Goal: Transaction & Acquisition: Purchase product/service

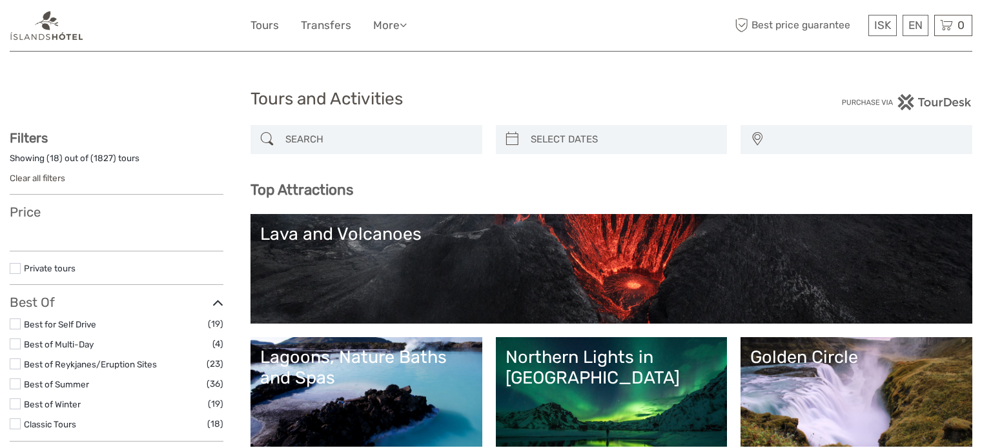
select select
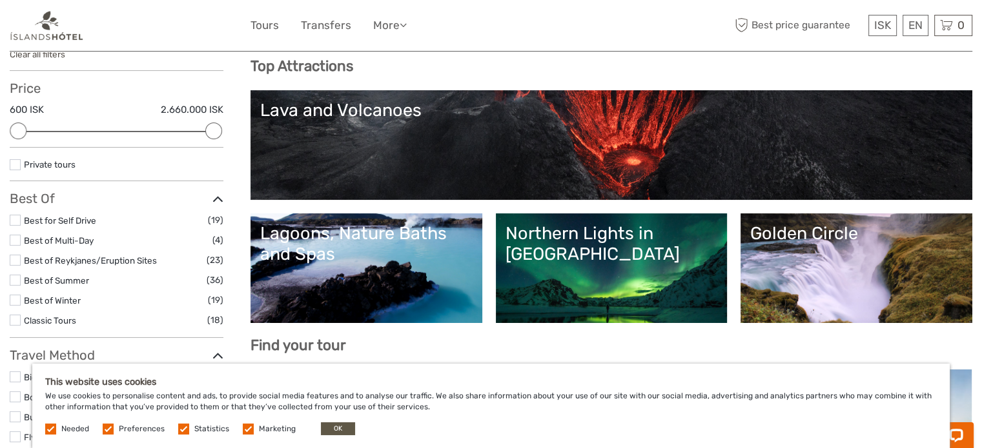
scroll to position [129, 0]
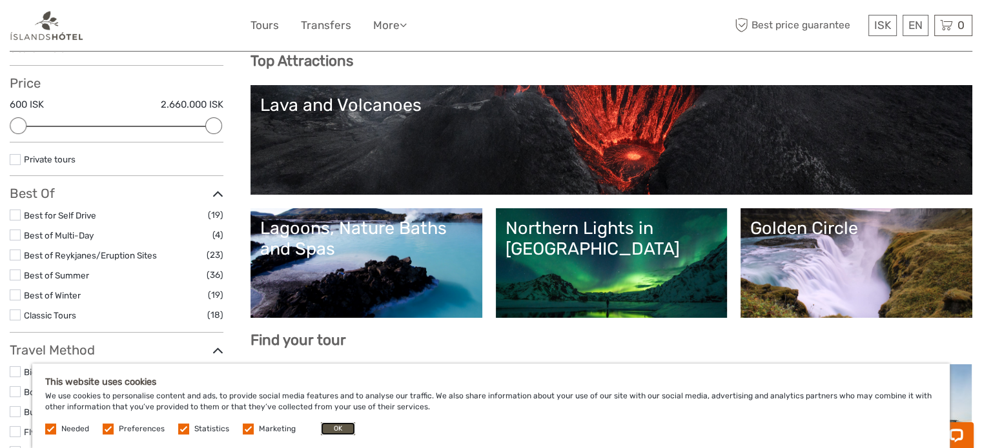
click at [344, 425] on button "OK" at bounding box center [338, 429] width 34 height 13
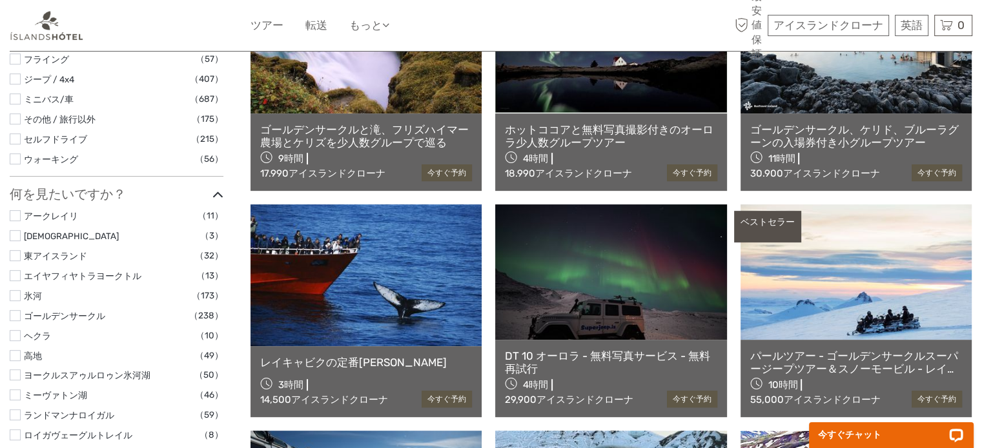
scroll to position [516, 0]
click at [595, 325] on link at bounding box center [610, 272] width 231 height 136
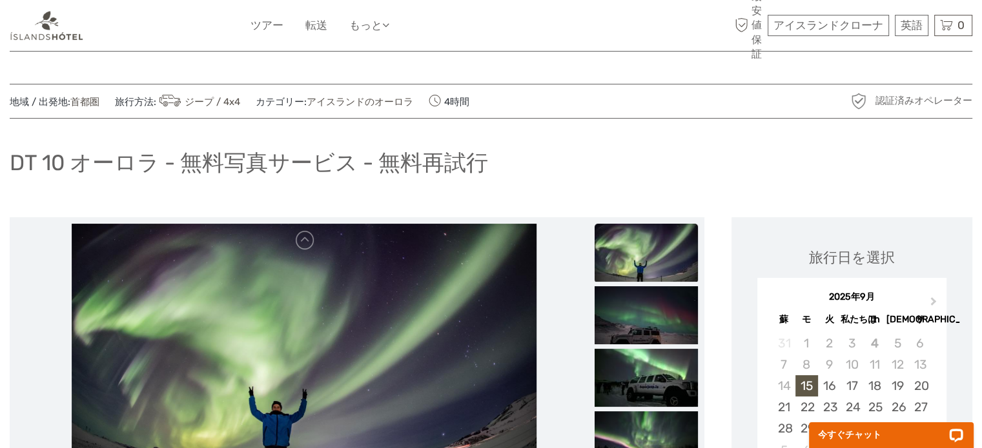
click at [647, 180] on div "DT 10 オーロラ - 無料写真サービス - 無料再試行" at bounding box center [491, 168] width 962 height 47
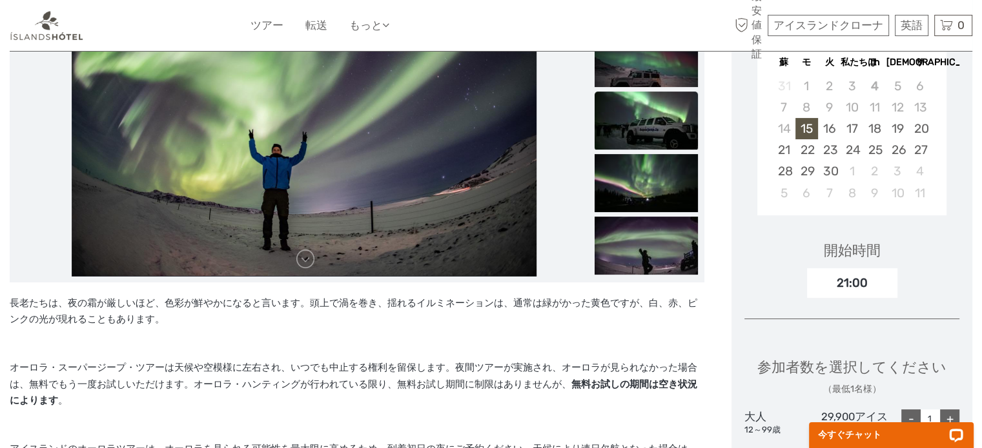
scroll to position [258, 0]
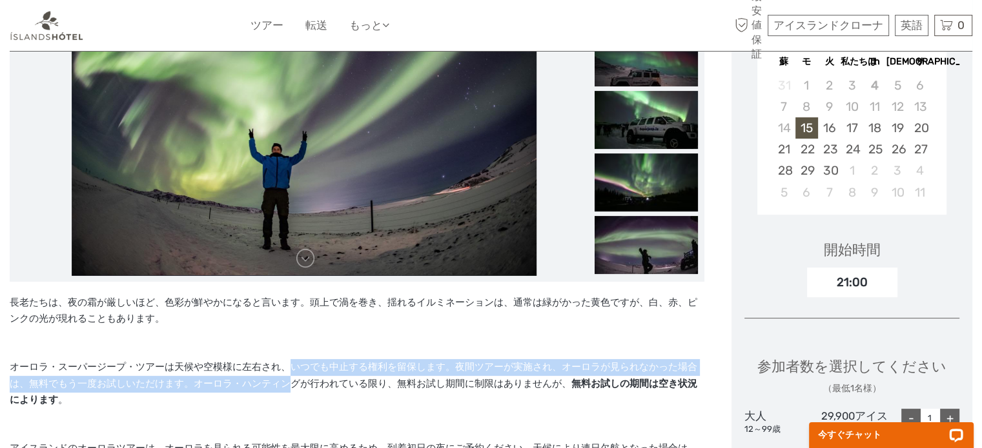
drag, startPoint x: 289, startPoint y: 368, endPoint x: 288, endPoint y: 382, distance: 14.2
click at [288, 382] on font "オーロラ・スーパージープ・ツアーは天候や空模様に左右され、いつでも中止する権利を留保します。夜間ツアーが実施され、オーロラが見られなかった場合は、無料でもう一…" at bounding box center [353, 375] width 687 height 28
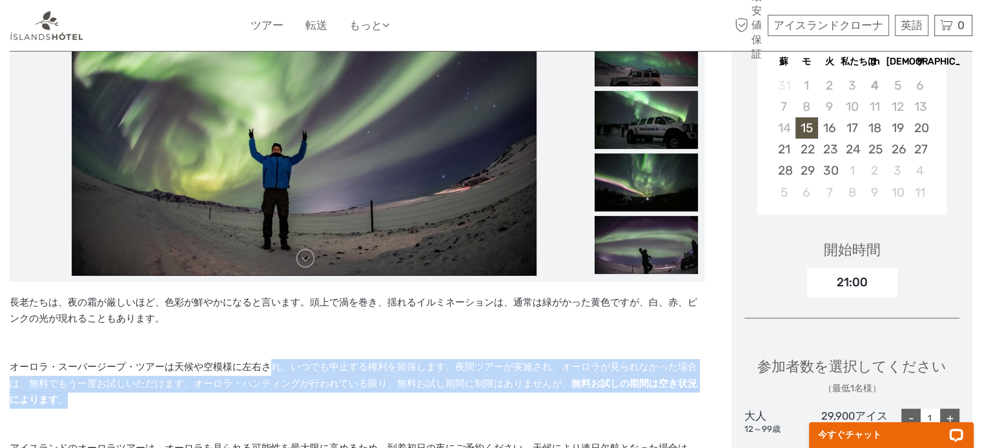
drag, startPoint x: 279, startPoint y: 406, endPoint x: 270, endPoint y: 367, distance: 39.8
click at [270, 367] on p "オーロラ・スーパージープ・ツアーは天候や空模様に左右され、いつでも中止する権利を留保します。夜間ツアーが実施され、オーロラが見られなかった場合は、無料でもう一…" at bounding box center [357, 392] width 694 height 66
click at [270, 367] on font "オーロラ・スーパージープ・ツアーは天候や空模様に左右され、いつでも中止する権利を留保します。夜間ツアーが実施され、オーロラが見られなかった場合は、無料でもう一…" at bounding box center [353, 375] width 687 height 28
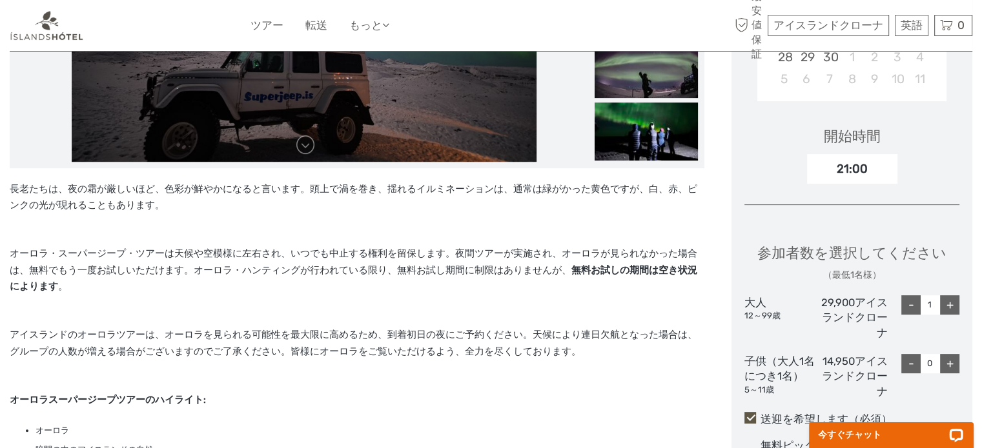
scroll to position [387, 0]
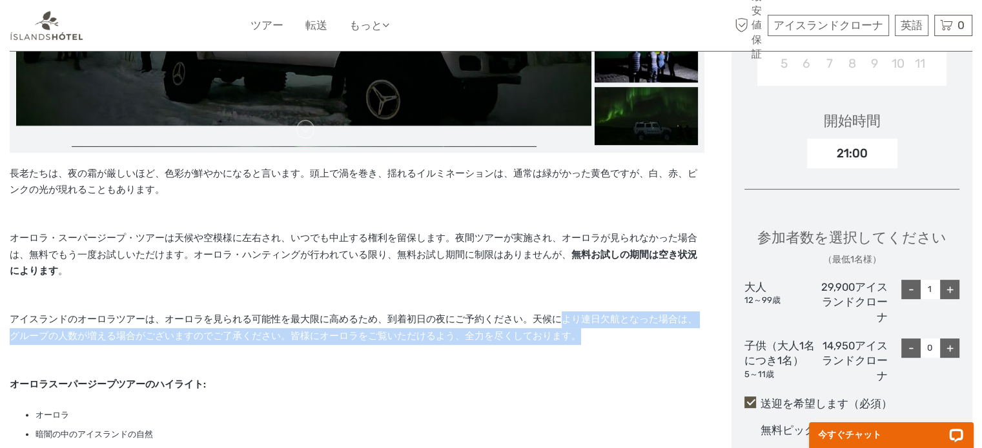
drag, startPoint x: 596, startPoint y: 337, endPoint x: 562, endPoint y: 327, distance: 35.9
click at [562, 327] on p "アイスランドのオーロラツアーは、オーロラを見られる可能性を最大限に高めるため、到着初日の夜にご予約ください。天候により連日欠航となった場合は、グループの人数が…" at bounding box center [357, 337] width 694 height 50
click at [561, 326] on p "アイスランドのオーロラツアーは、オーロラを見られる可能性を最大限に高めるため、到着初日の夜にご予約ください。天候により連日欠航となった場合は、グループの人数が…" at bounding box center [357, 337] width 694 height 50
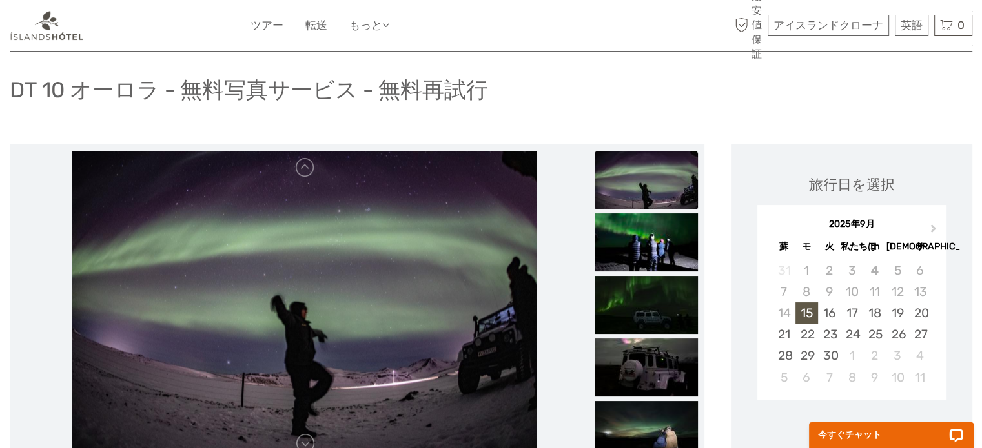
scroll to position [65, 0]
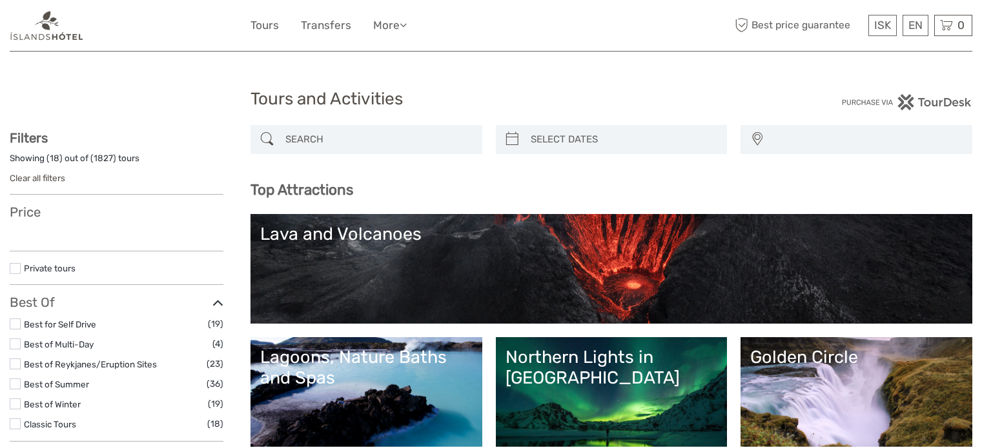
select select
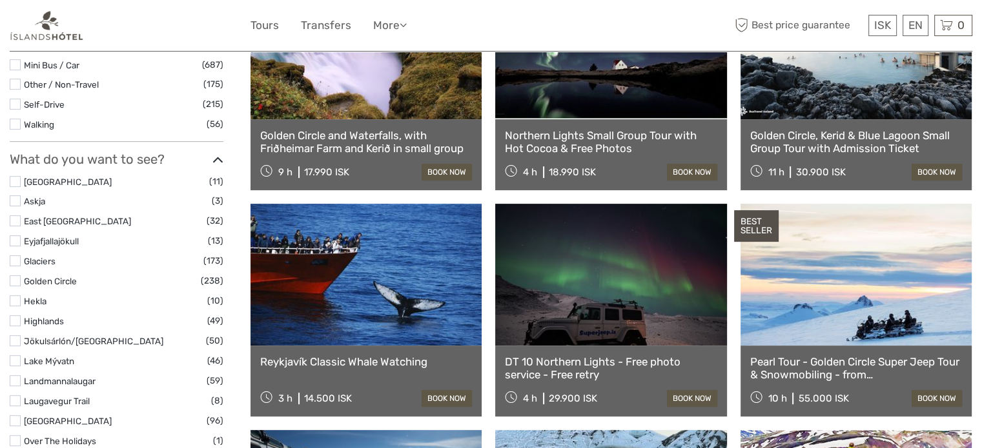
select select
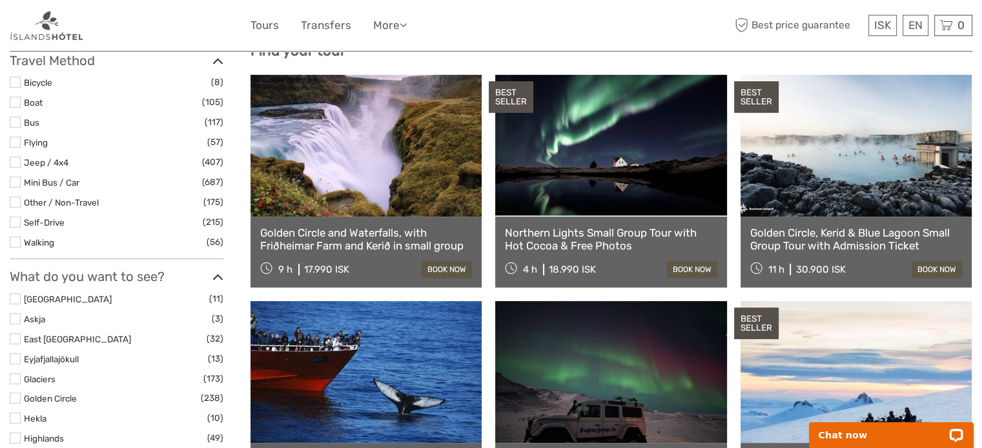
scroll to position [387, 0]
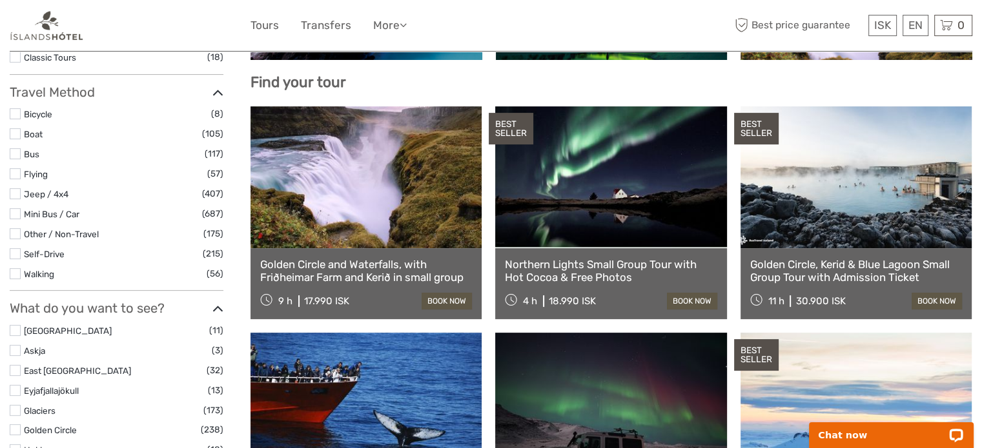
click at [643, 229] on link at bounding box center [610, 177] width 231 height 142
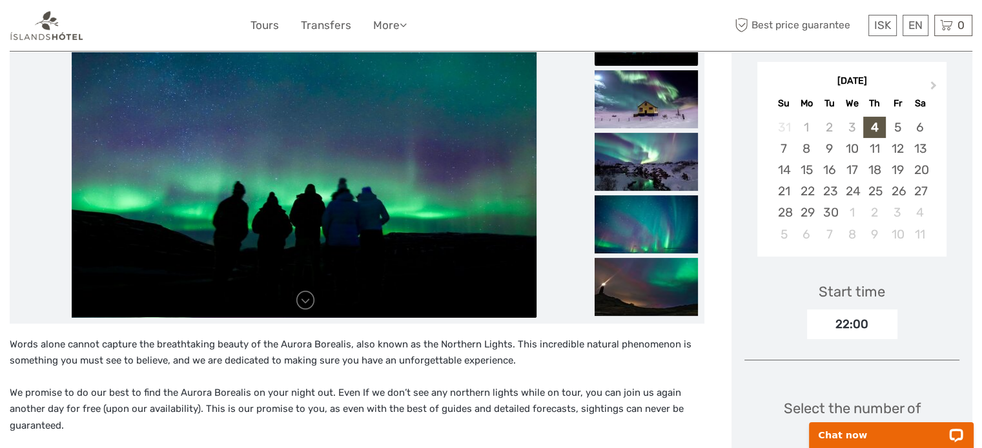
scroll to position [258, 0]
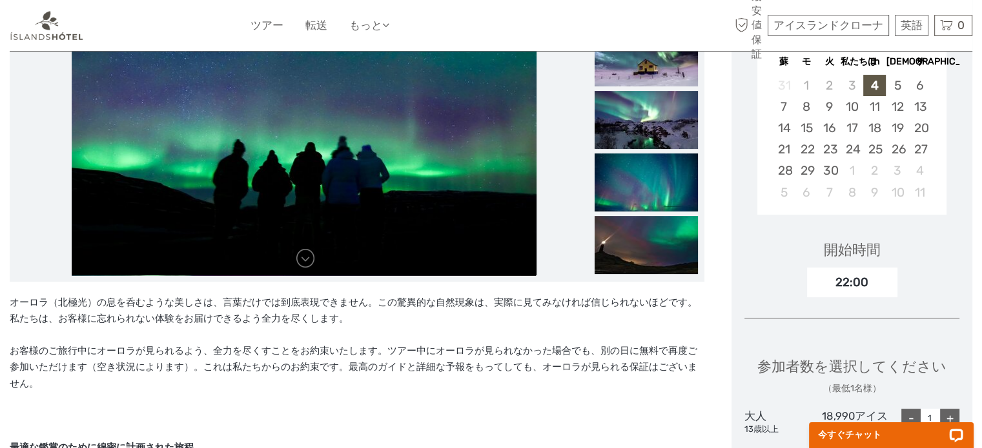
click at [448, 376] on p "お客様のご旅行中にオーロラが見られるよう、全力を尽くすことをお約束いたします。ツアー中にオーロラが見られなかった場合でも、別の日に無料で再度ご参加いただけます…" at bounding box center [357, 368] width 694 height 50
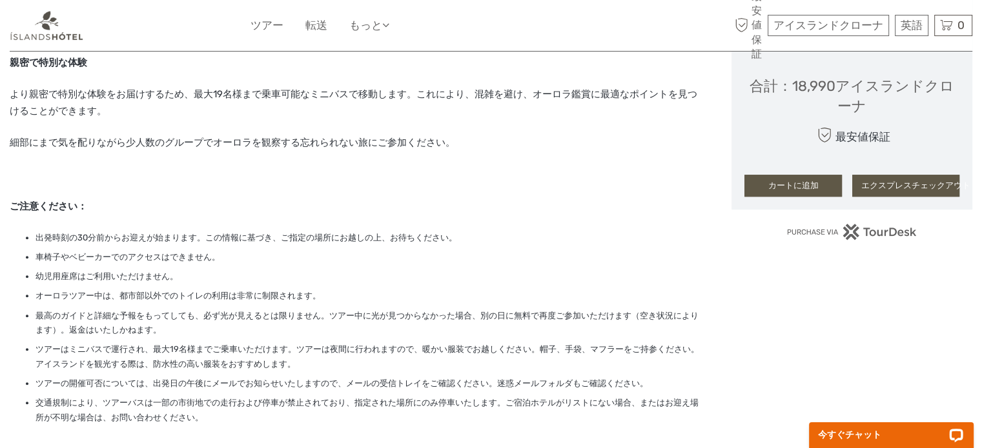
scroll to position [839, 0]
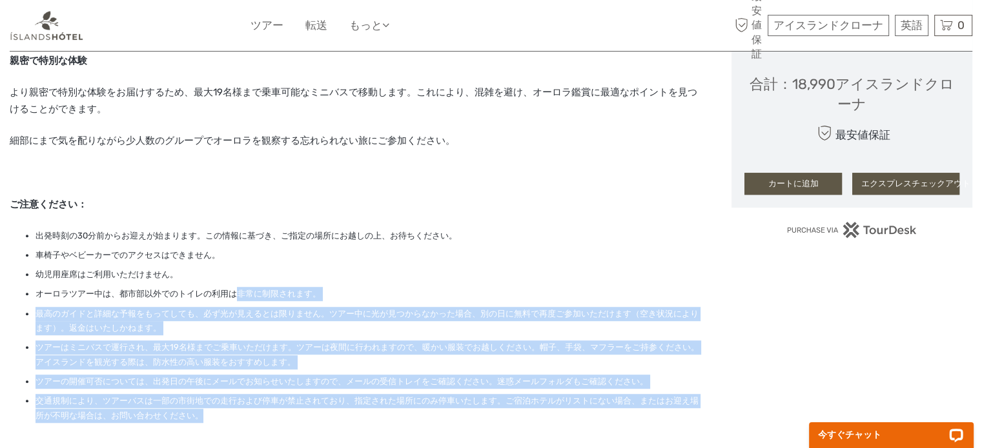
drag, startPoint x: 239, startPoint y: 421, endPoint x: 237, endPoint y: 286, distance: 135.5
click at [237, 286] on ul "出発時刻の30分前からお迎えが始まります。この情報に基づき、ご指定の場所にお越しの上、お待ちください。 車椅子やベビーカーでのアクセスはできません。 幼児用座…" at bounding box center [357, 326] width 694 height 194
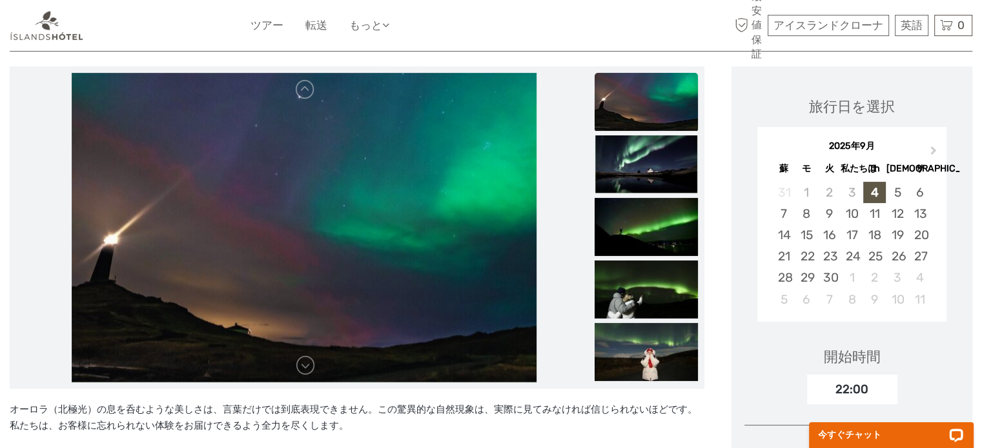
scroll to position [129, 0]
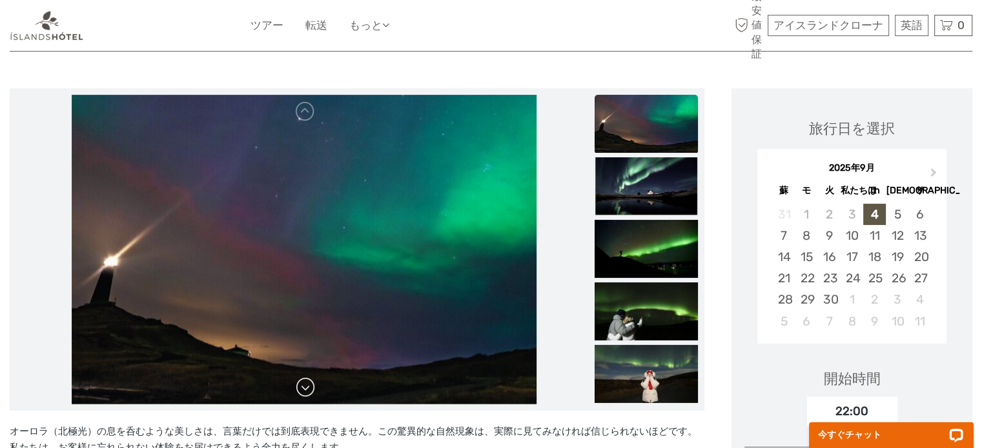
click at [303, 390] on link at bounding box center [305, 388] width 21 height 21
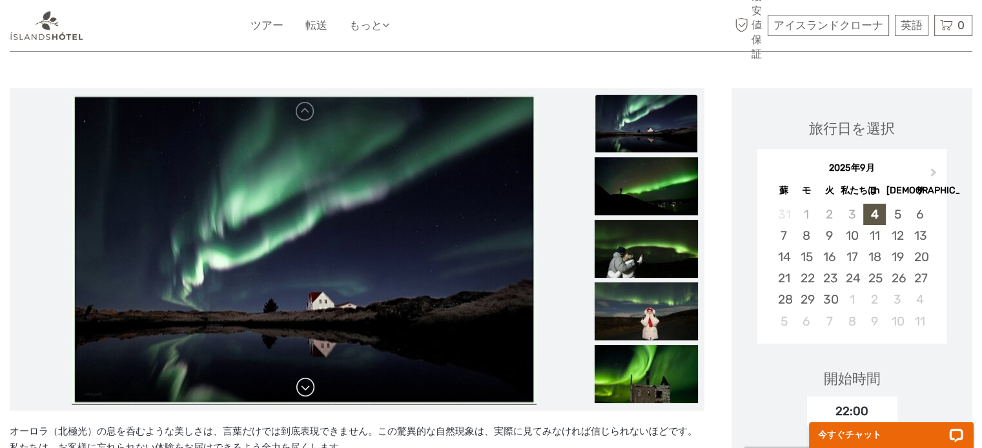
click at [303, 384] on link at bounding box center [305, 388] width 21 height 21
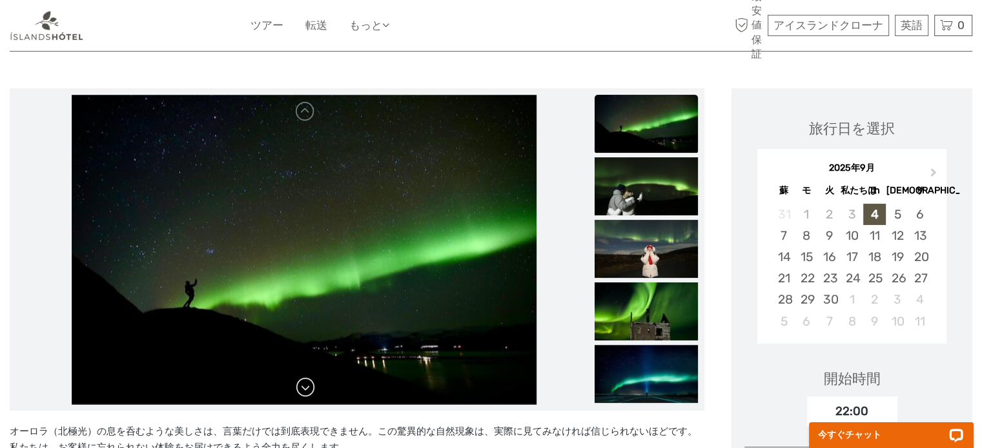
click at [303, 384] on link at bounding box center [305, 388] width 21 height 21
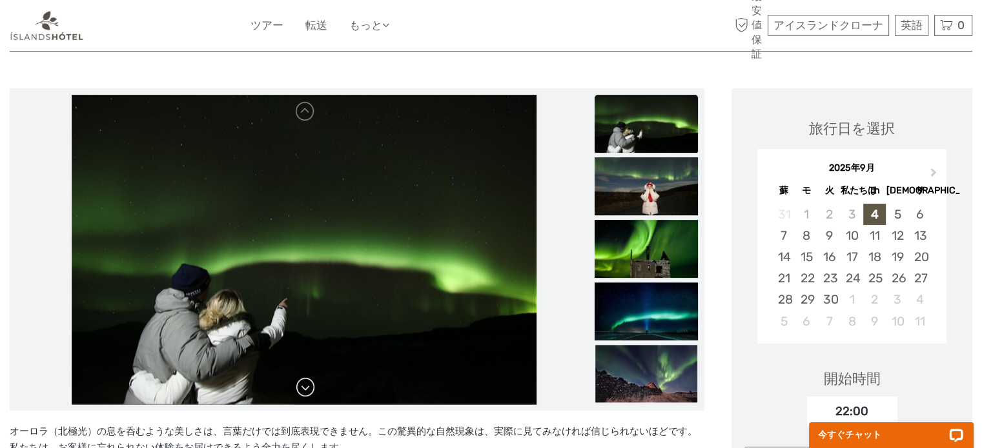
click at [303, 384] on link at bounding box center [305, 388] width 21 height 21
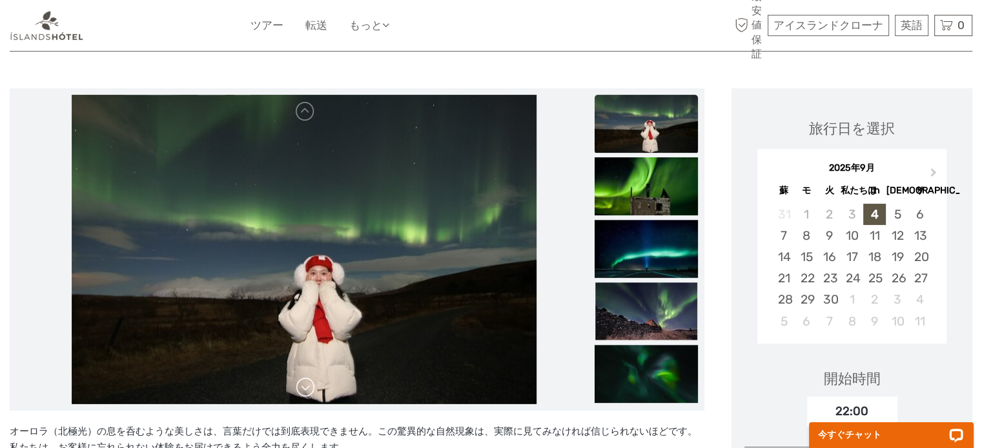
click at [303, 384] on link at bounding box center [305, 388] width 21 height 21
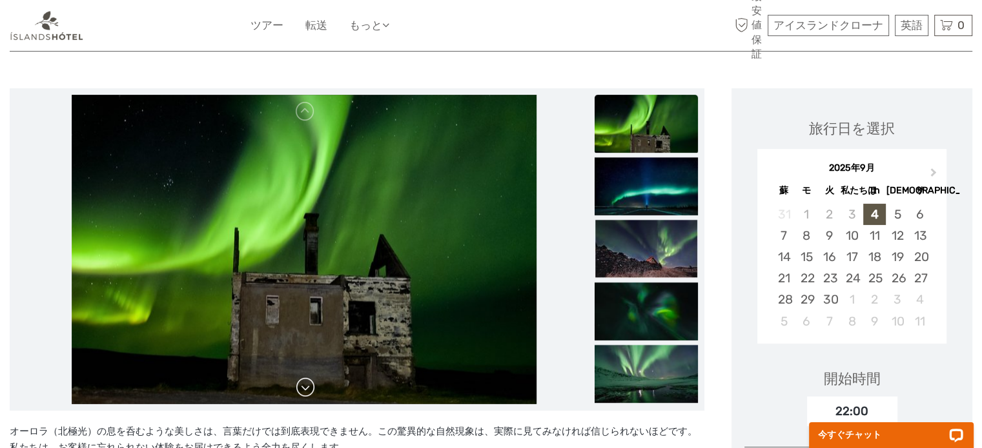
click at [303, 384] on link at bounding box center [305, 388] width 21 height 21
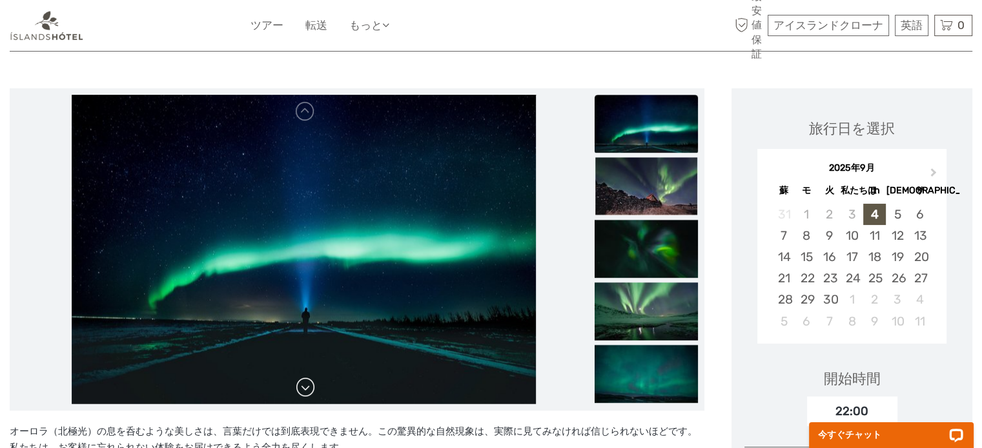
click at [303, 384] on link at bounding box center [305, 388] width 21 height 21
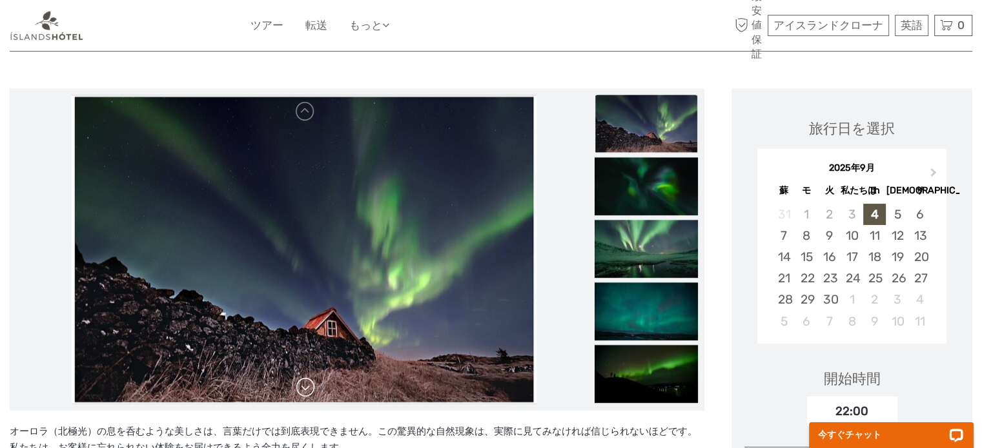
click at [303, 384] on link at bounding box center [305, 388] width 21 height 21
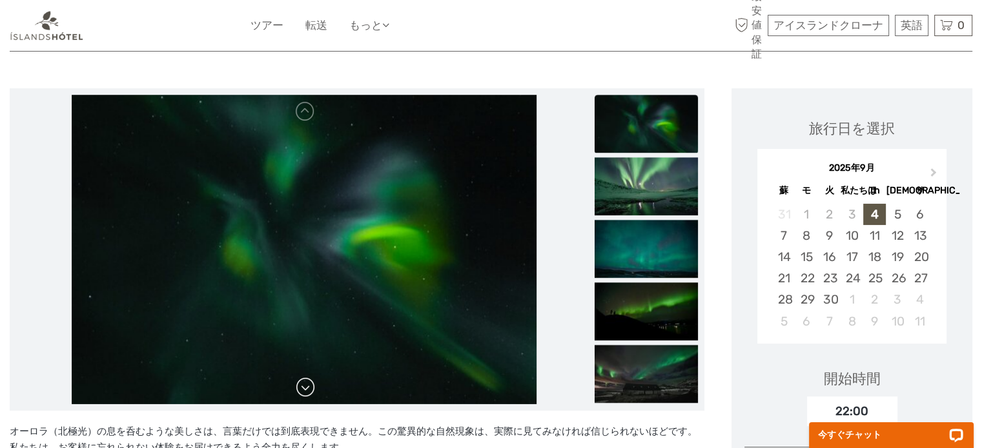
click at [303, 384] on link at bounding box center [305, 388] width 21 height 21
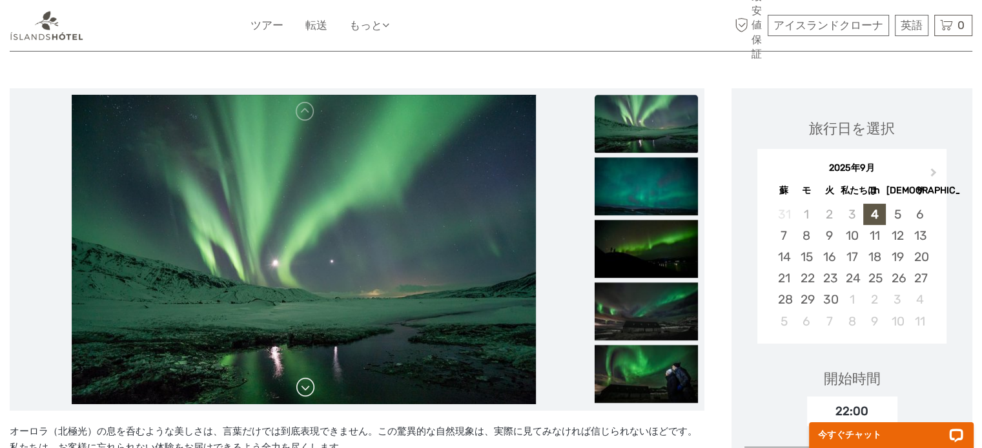
click at [303, 384] on link at bounding box center [305, 388] width 21 height 21
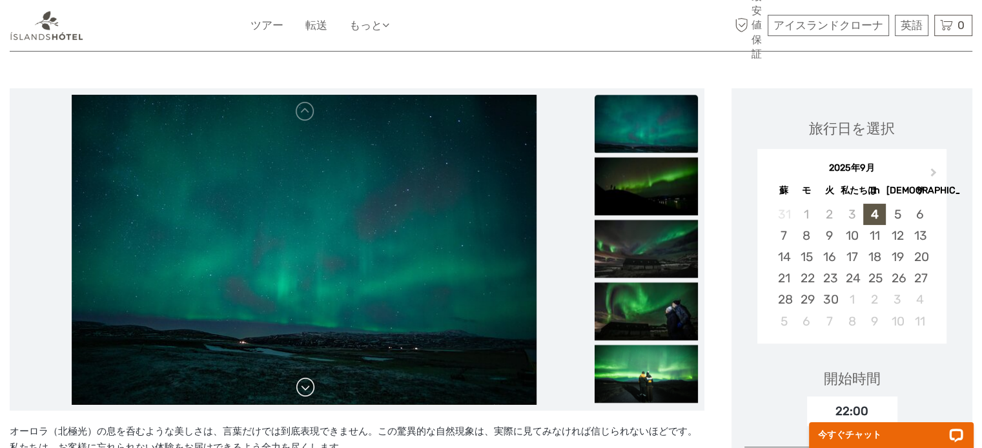
click at [303, 384] on link at bounding box center [305, 388] width 21 height 21
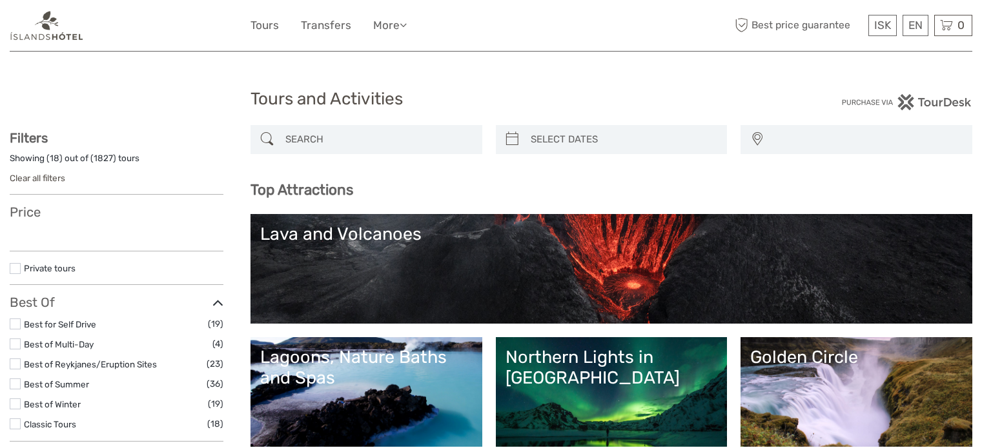
select select
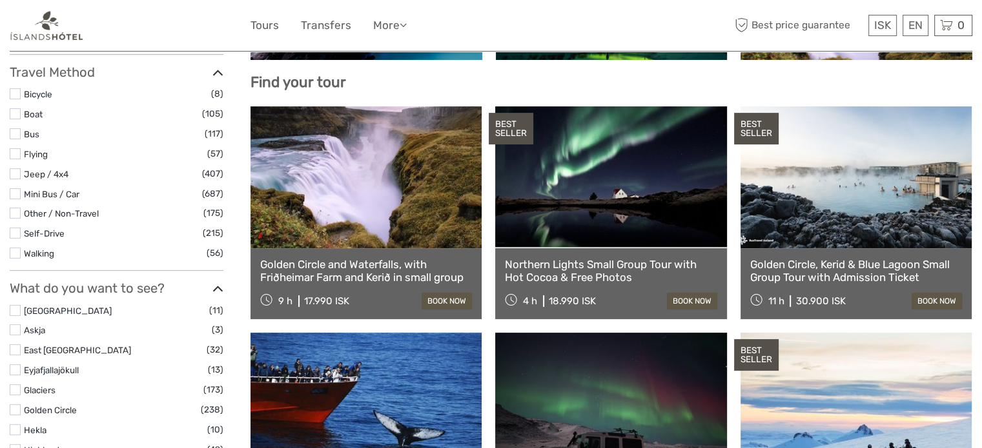
select select
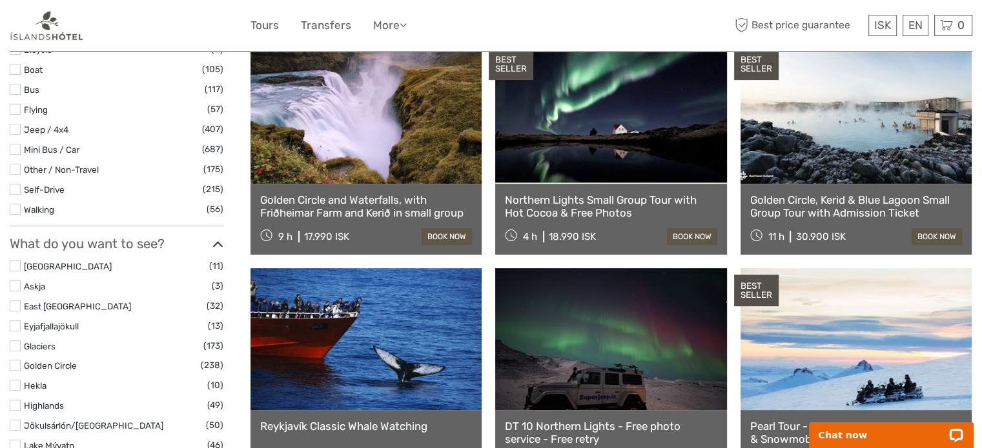
click at [630, 337] on link at bounding box center [610, 339] width 231 height 142
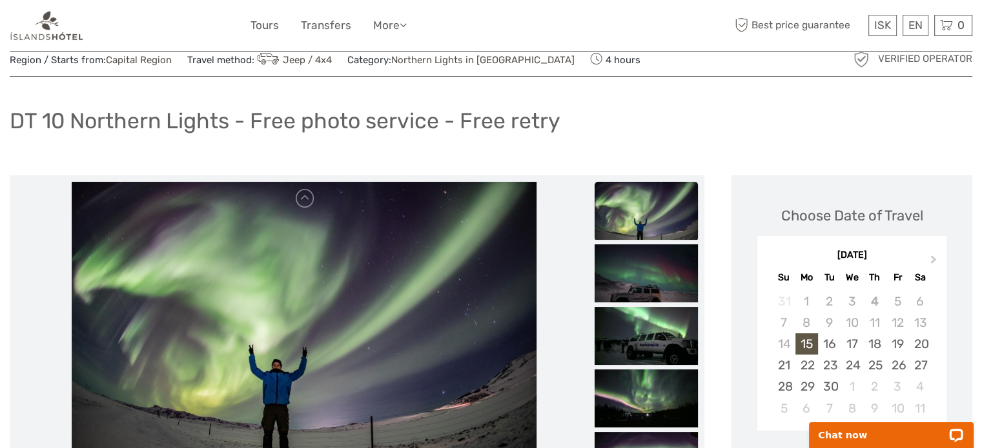
scroll to position [65, 0]
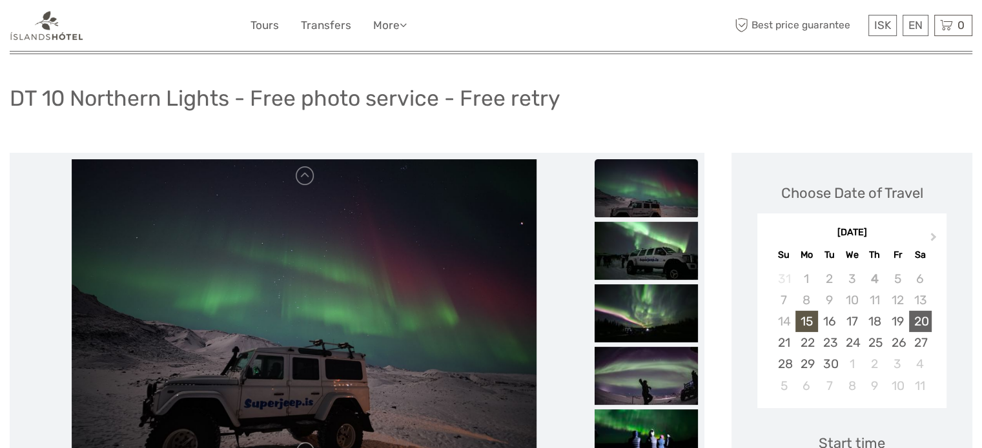
click at [919, 317] on div "20" at bounding box center [920, 321] width 23 height 21
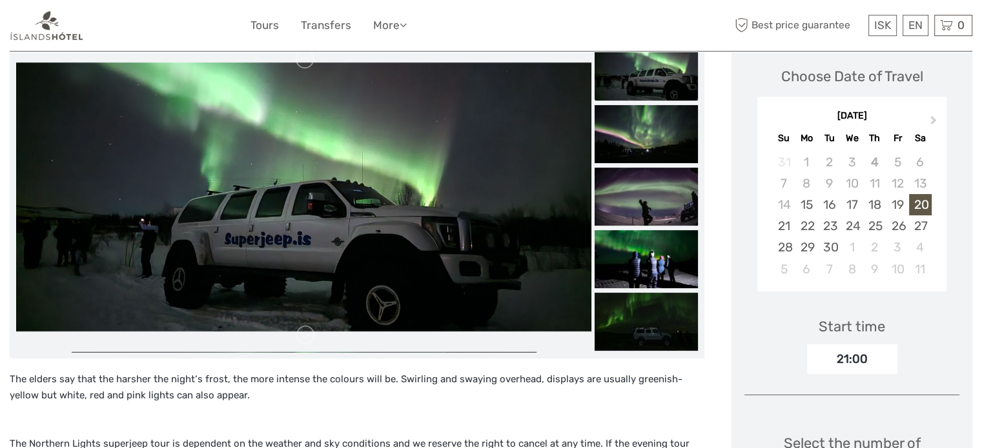
scroll to position [323, 0]
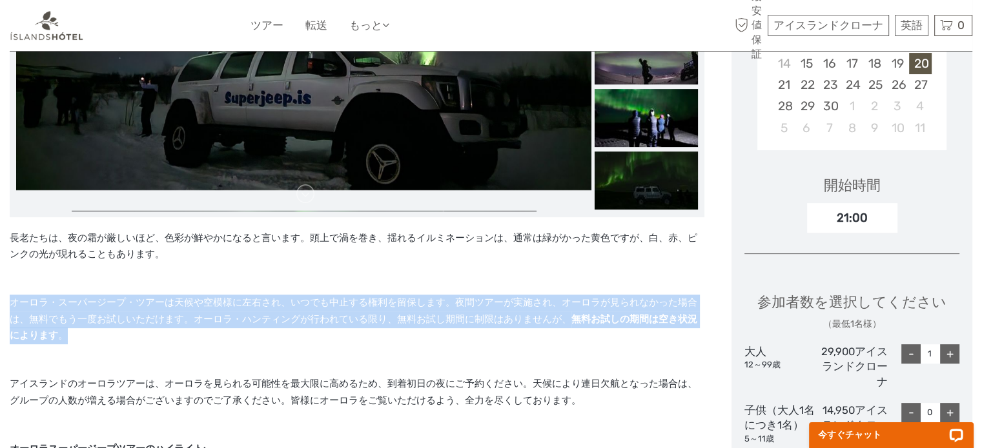
drag, startPoint x: 10, startPoint y: 301, endPoint x: 84, endPoint y: 330, distance: 79.3
click at [84, 330] on p "オーロラ・スーパージープ・ツアーは天候や空模様に左右され、いつでも中止する権利を留保します。夜間ツアーが実施され、オーロラが見られなかった場合は、無料でもう一…" at bounding box center [357, 328] width 694 height 66
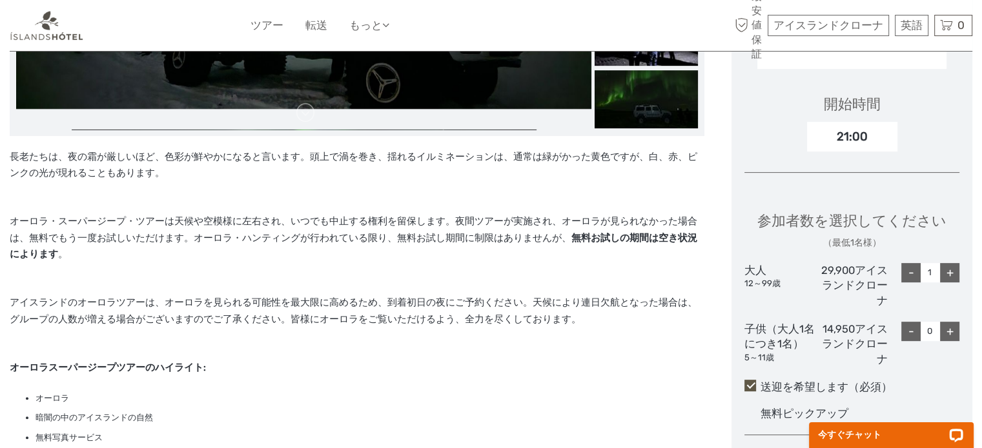
scroll to position [452, 0]
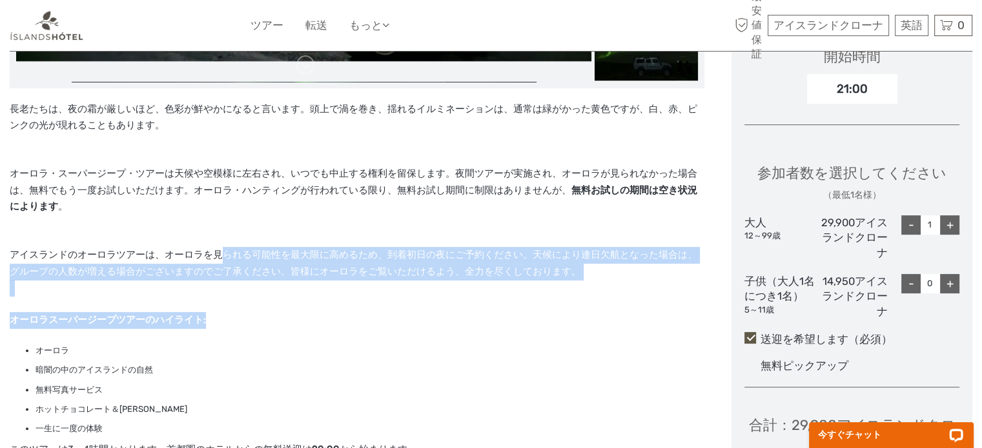
drag, startPoint x: 236, startPoint y: 324, endPoint x: 220, endPoint y: 257, distance: 68.4
click at [220, 257] on div "長老たちは、夜の霜が厳しいほど、色彩が鮮やかになると言います。頭上で渦を巻き、揺れるイルミネーションは、通常は緑がかった黄色ですが、白、赤、ピンクの光が現れる…" at bounding box center [357, 365] width 694 height 529
click at [220, 257] on font "アイスランドのオーロラツアーは、オーロラを見られる可能性を最大限に高めるため、到着初日の夜にご予約ください。天候により連日欠航となった場合は、グループの人数が…" at bounding box center [353, 263] width 687 height 28
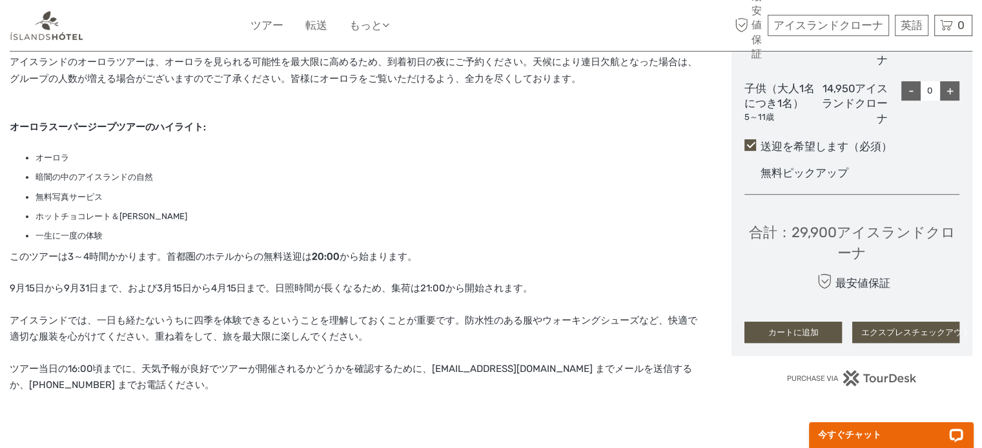
scroll to position [710, 0]
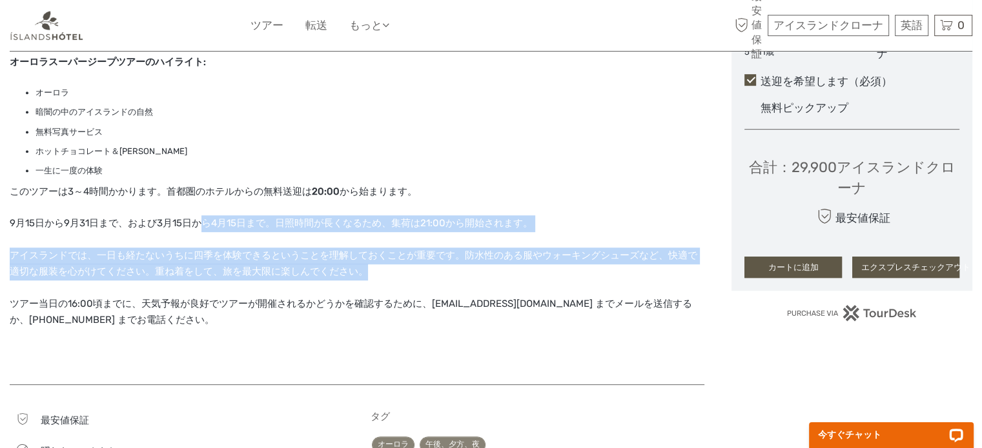
drag, startPoint x: 206, startPoint y: 336, endPoint x: 205, endPoint y: 228, distance: 108.4
click at [205, 228] on div "長老たちは、夜の霜が厳しいほど、色彩が鮮やかになると言います。頭上で渦を巻き、揺れるイルミネーションは、通常は緑がかった黄色ですが、白、赤、ピンクの光が現れる…" at bounding box center [357, 107] width 694 height 529
click at [205, 228] on font "9月15日から9月31日まで、および3月15日から4月15日まで。日照時間が長くなるため、集荷は21:00から開始されます。" at bounding box center [271, 223] width 523 height 12
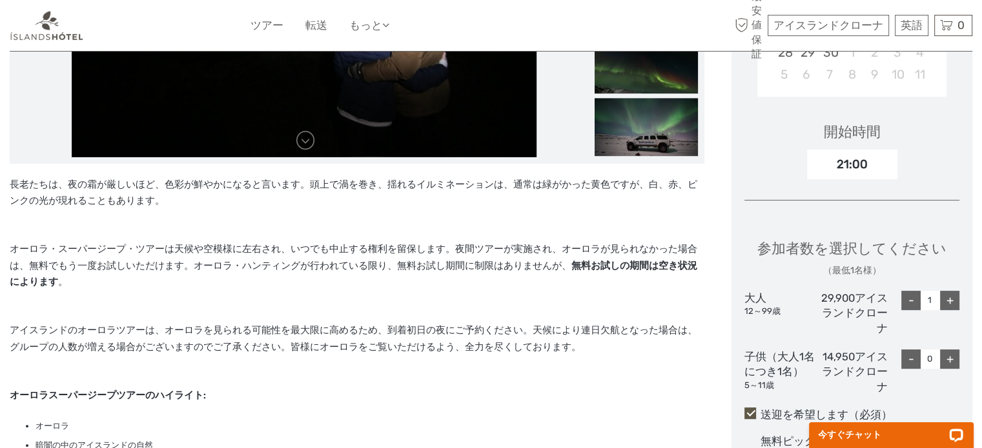
scroll to position [452, 0]
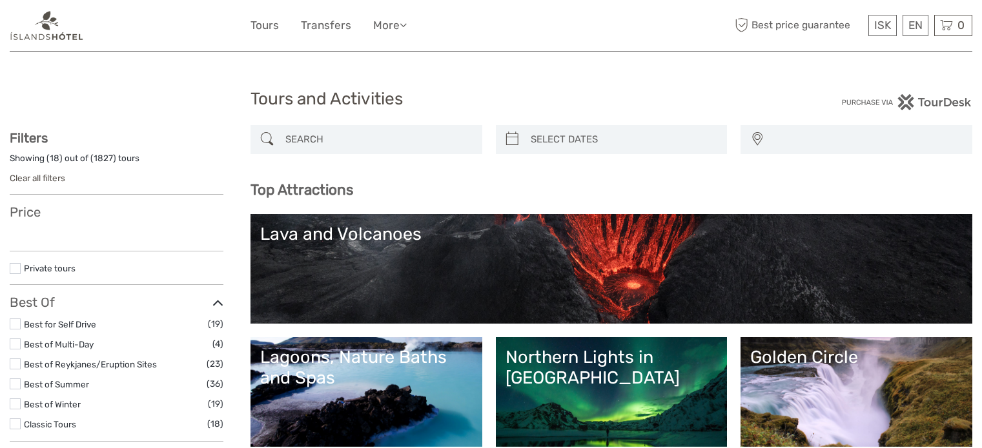
select select
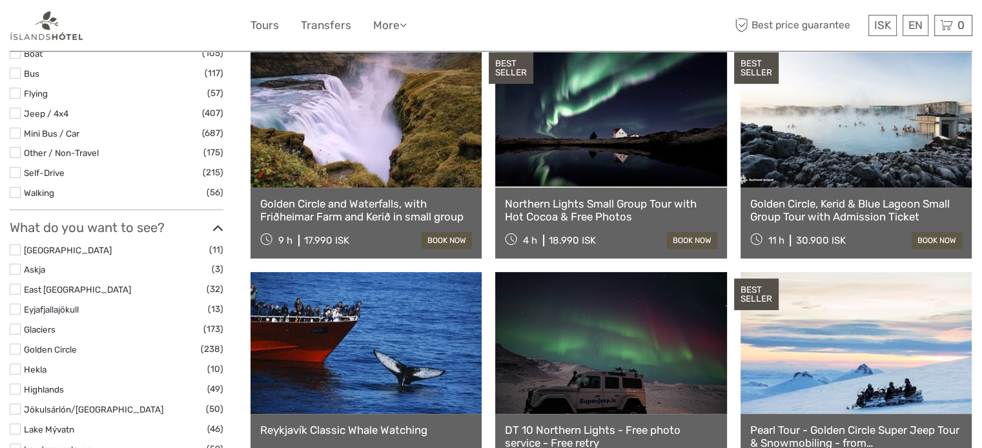
select select
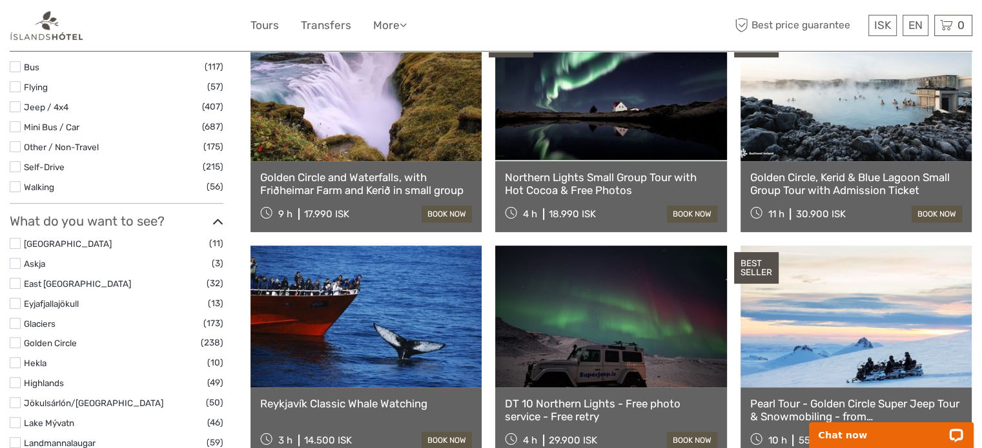
scroll to position [452, 0]
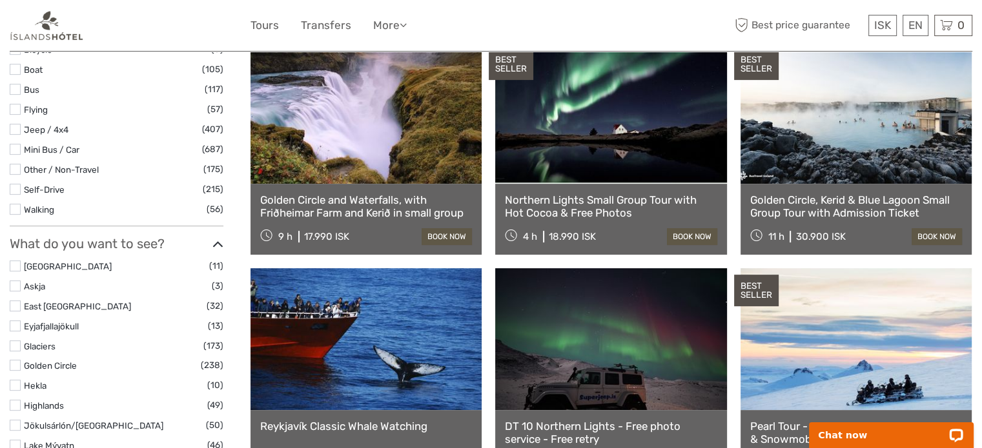
click at [567, 133] on link at bounding box center [610, 113] width 231 height 142
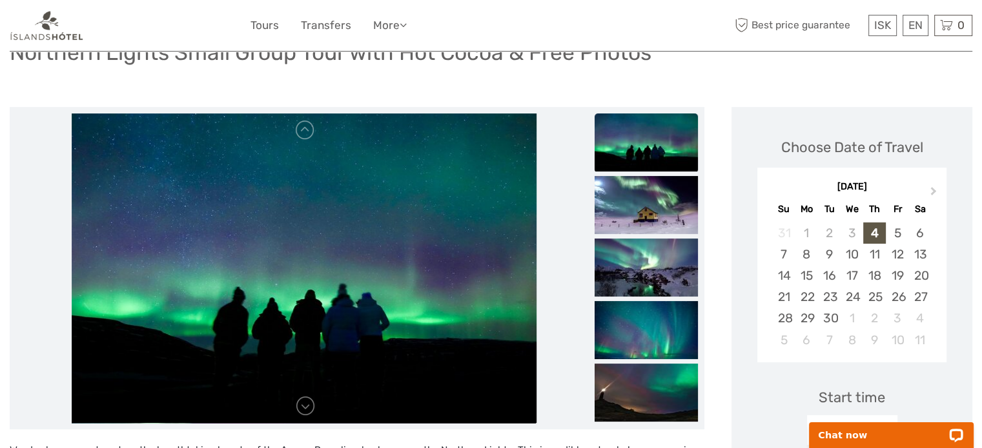
scroll to position [129, 0]
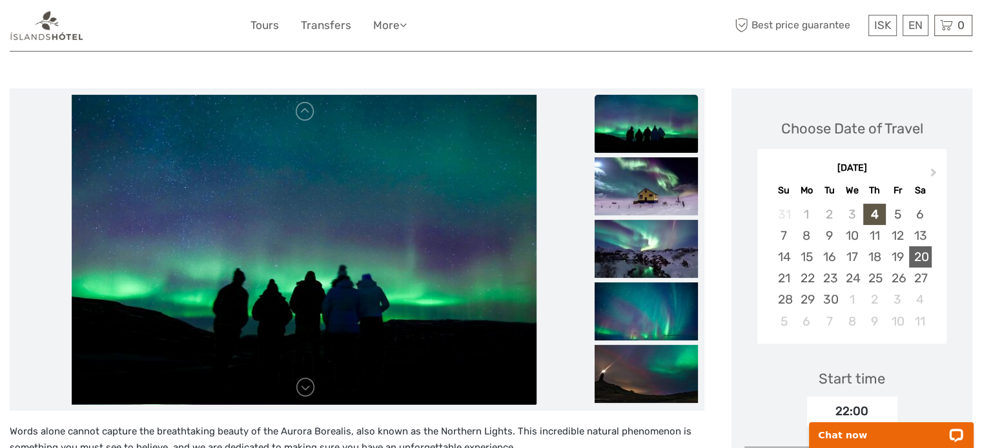
click at [923, 247] on div "20" at bounding box center [920, 257] width 23 height 21
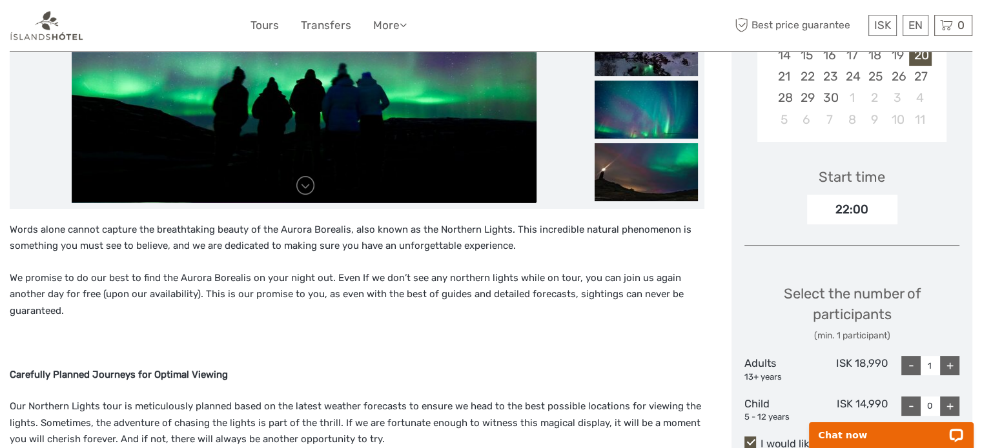
scroll to position [452, 0]
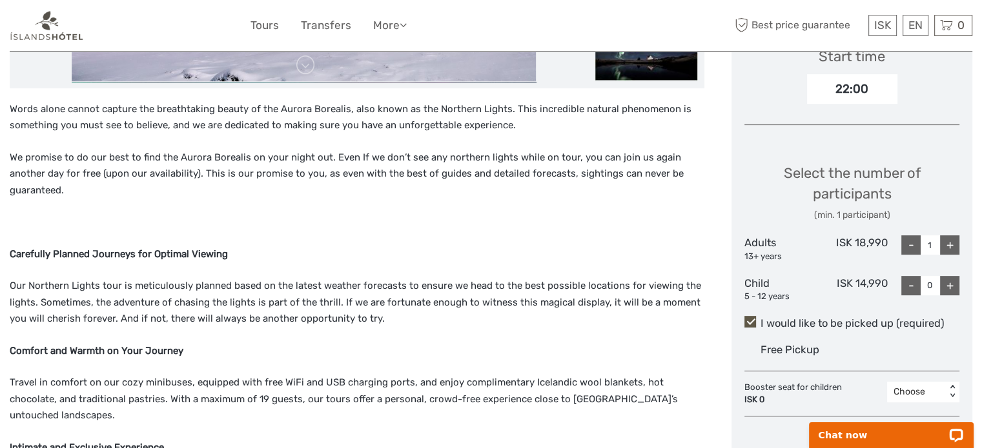
click at [943, 239] on div "+" at bounding box center [949, 245] width 19 height 19
type input "2"
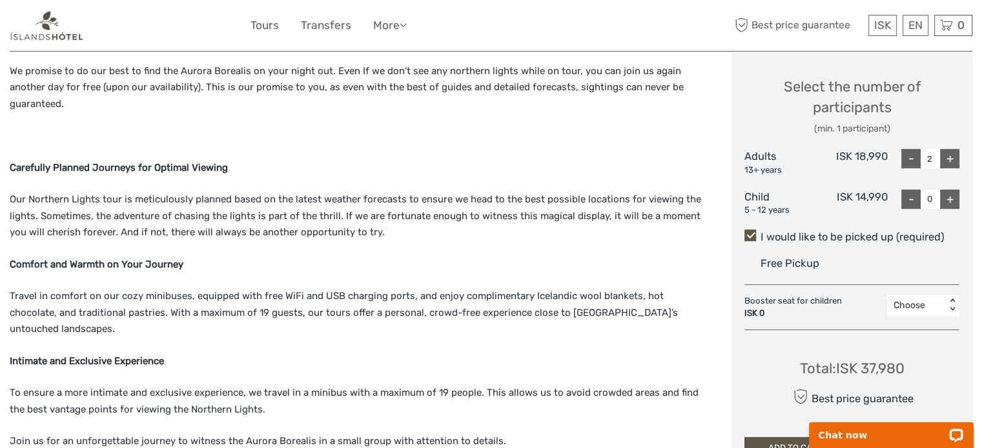
scroll to position [581, 0]
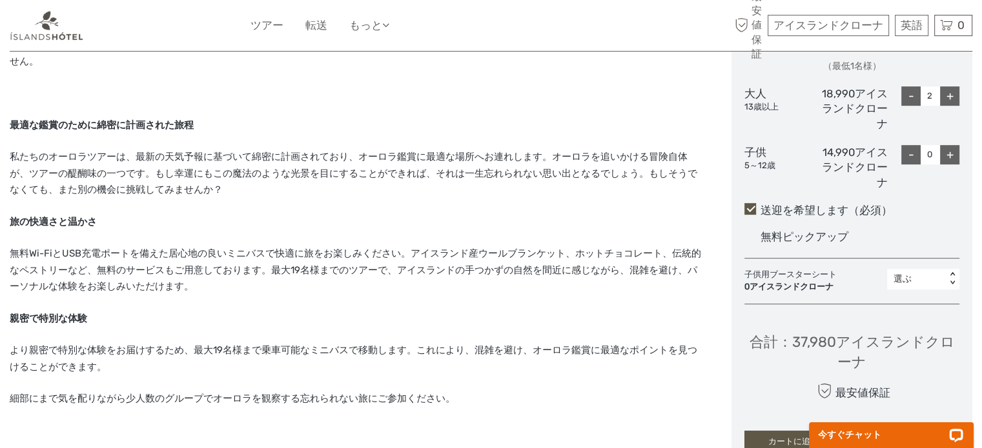
click at [650, 252] on font "無料Wi-FiとUSB充電ポートを備えた居心地の良いミニバスで快適に旅をお楽しみください。アイスランド産ウールブランケット、ホットチョコレート、伝統的なペスト…" at bounding box center [355, 270] width 691 height 45
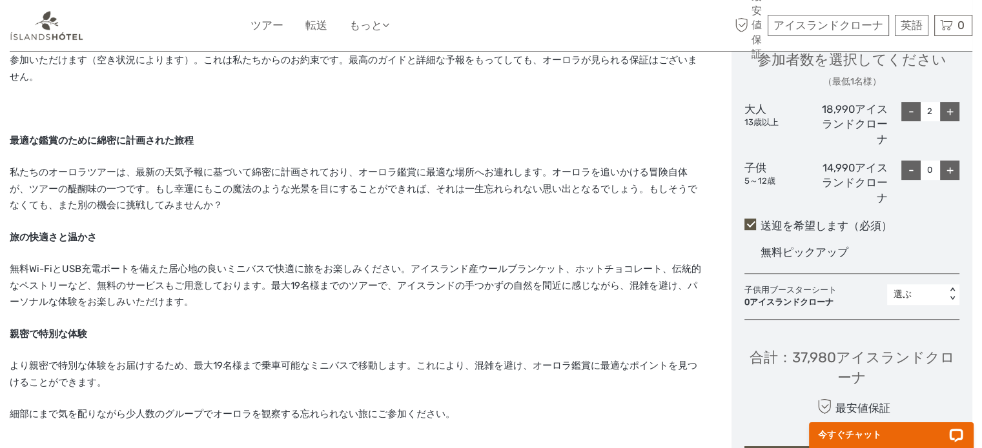
scroll to position [645, 0]
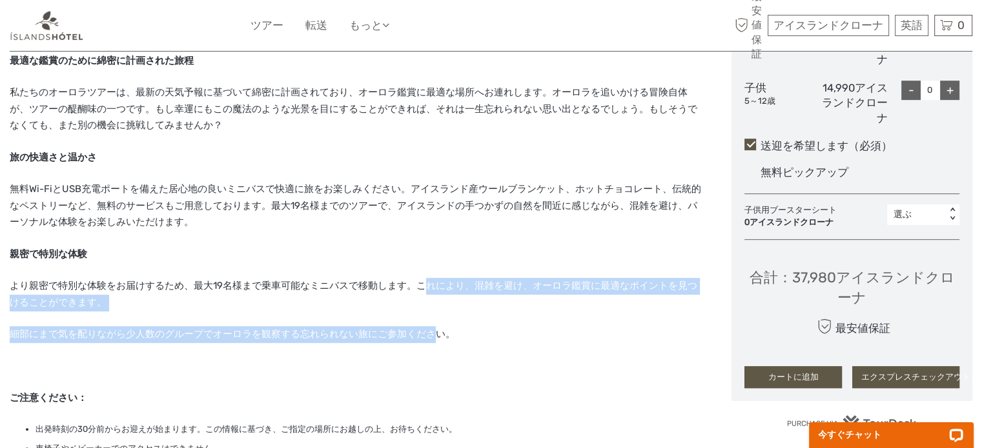
drag, startPoint x: 421, startPoint y: 283, endPoint x: 438, endPoint y: 335, distance: 54.3
click at [438, 335] on div "オーロラ（北極光）の息を呑むような美しさは、言葉だけでは到底表現できません。この驚異的な自然現象は、実際に見てみなければ信じられないほどです。私たちは、お客様…" at bounding box center [357, 279] width 694 height 742
click at [438, 335] on font "細部にまで気を配りながら少人数のグループでオーロラを観察する忘れられない旅にご参加ください。" at bounding box center [232, 334] width 445 height 12
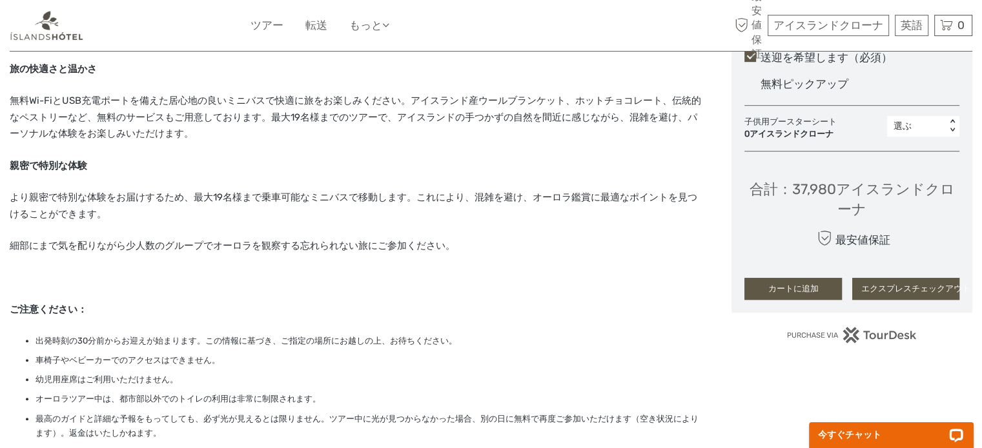
scroll to position [774, 0]
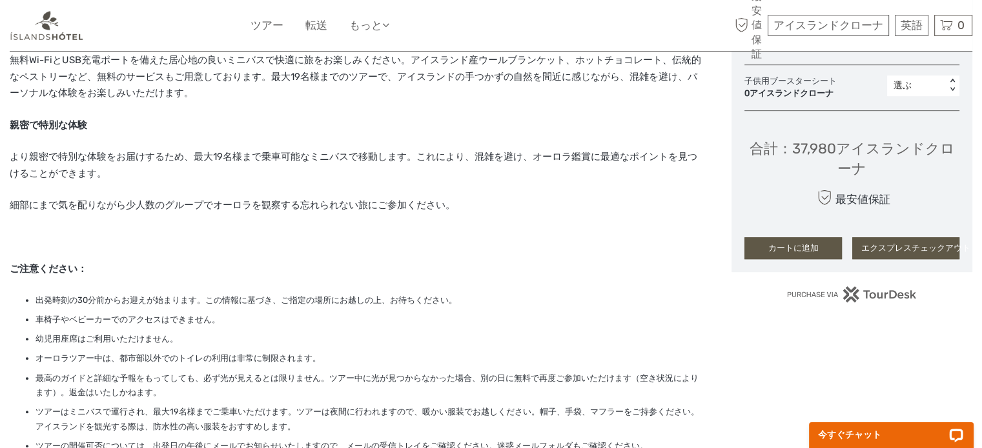
click at [759, 241] on button "カートに追加" at bounding box center [792, 248] width 97 height 22
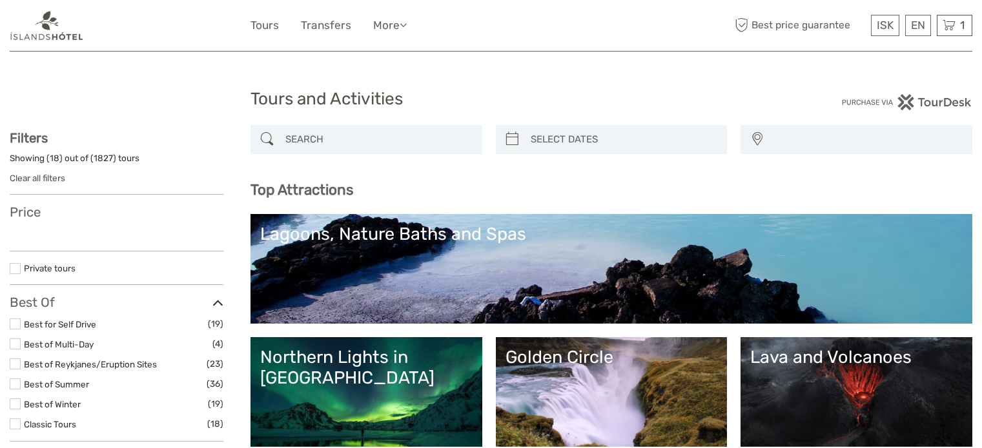
select select
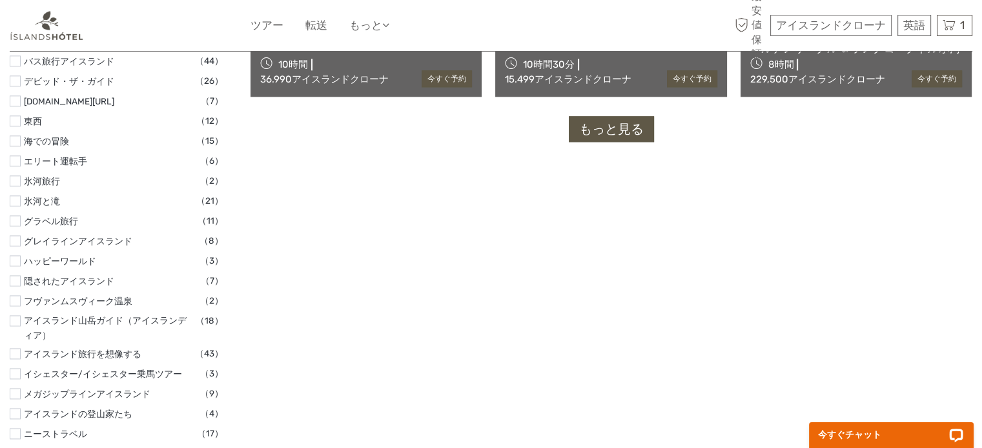
scroll to position [1756, 0]
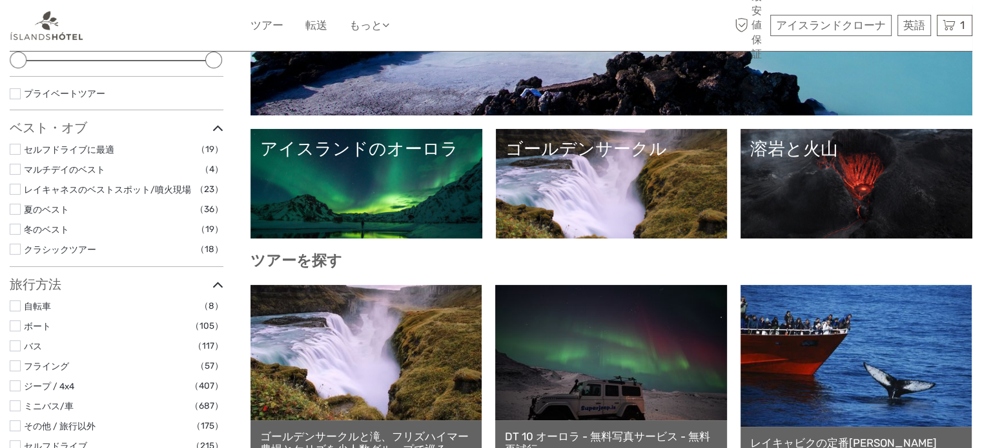
scroll to position [207, 0]
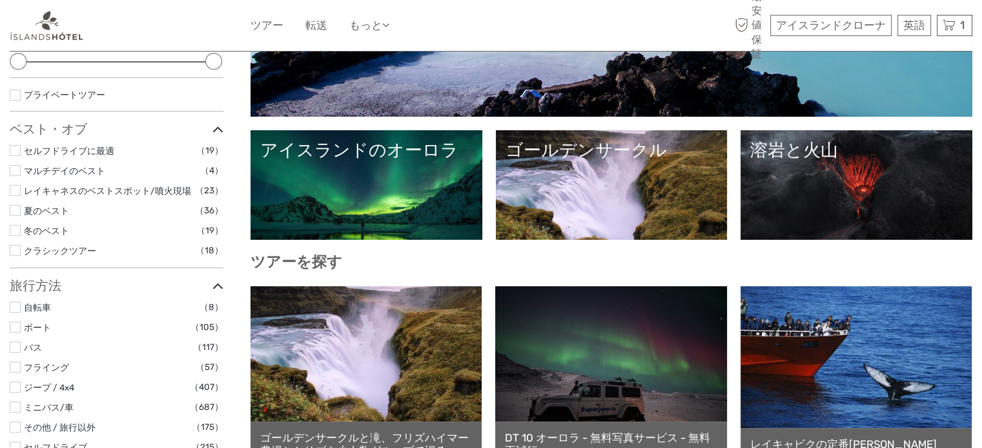
drag, startPoint x: 871, startPoint y: 3, endPoint x: 563, endPoint y: 28, distance: 309.5
click at [563, 28] on div "アイスランドクローナ アイスランドクローナ € $ £ 英語 英語 スペイン語 ドイツ語 ツアー 転送 もっと 旅行記事 ホテルに戻る 旅行記事 ホテルに戻る…" at bounding box center [490, 26] width 481 height 32
click at [823, 187] on link "溶岩と火山" at bounding box center [856, 185] width 212 height 90
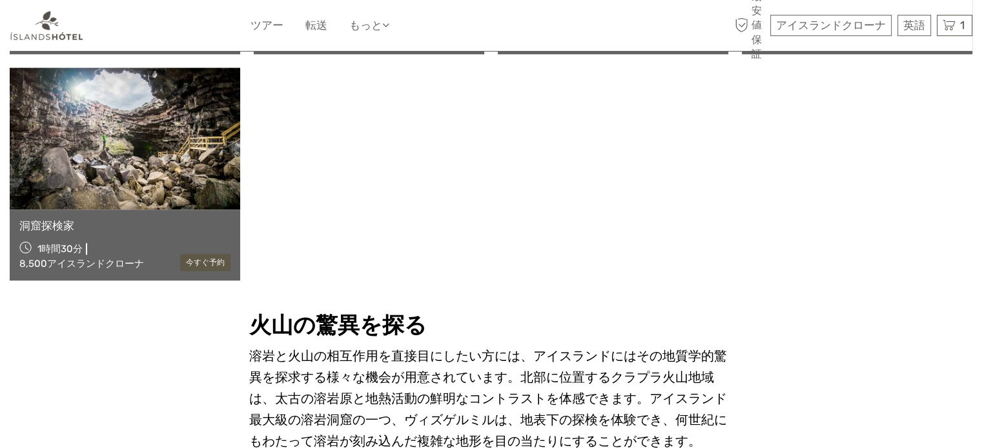
scroll to position [1140, 0]
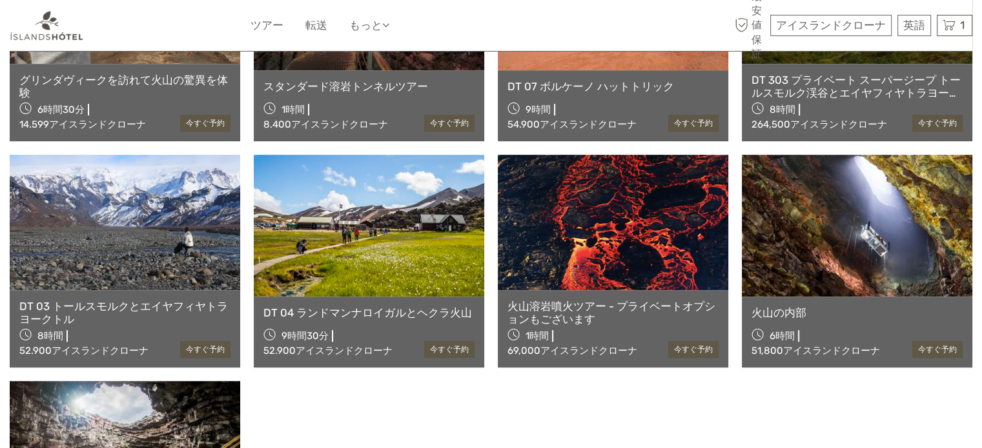
scroll to position [818, 0]
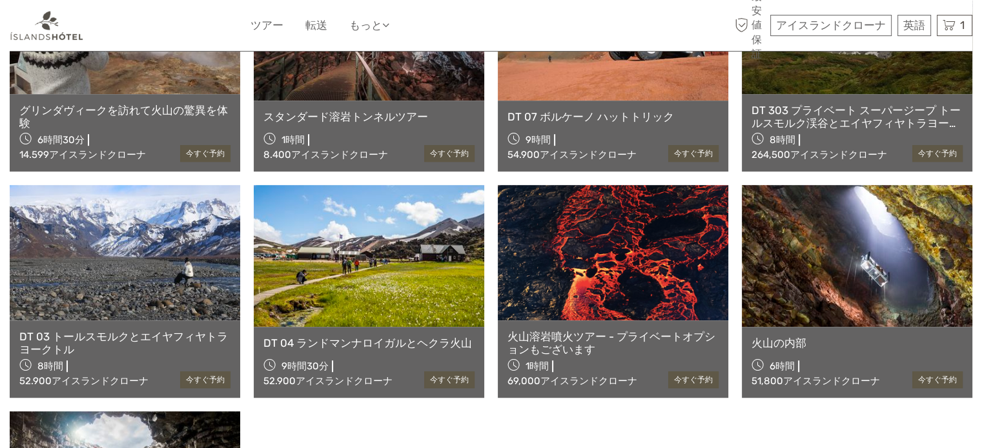
click at [780, 299] on link at bounding box center [856, 256] width 230 height 142
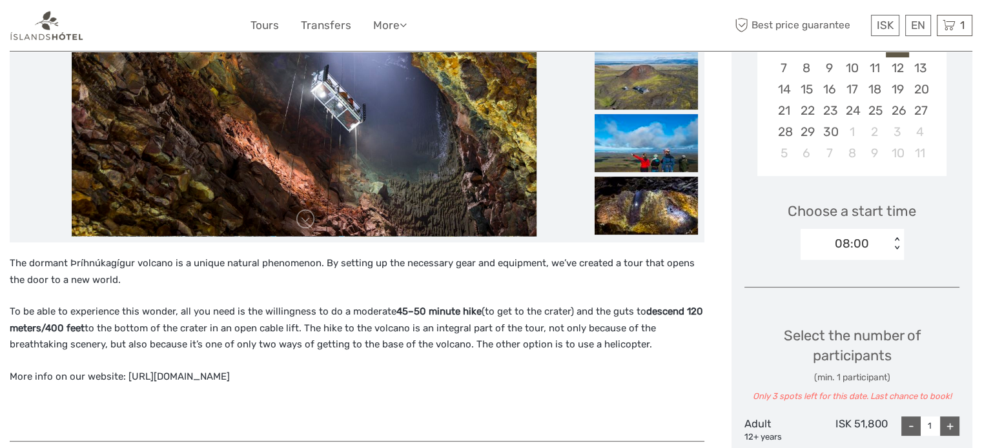
scroll to position [323, 0]
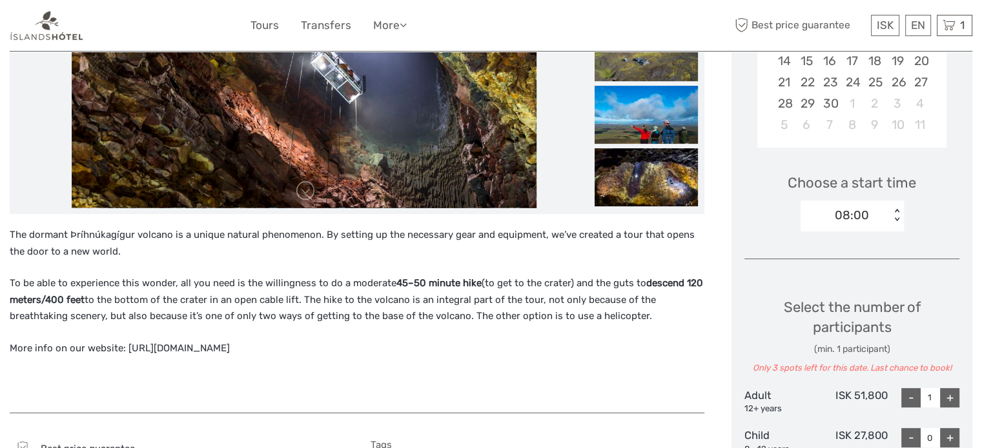
drag, startPoint x: 901, startPoint y: 3, endPoint x: 483, endPoint y: 359, distance: 549.3
click at [483, 359] on div "The dormant Þríhnúkagígur volcano is a unique natural phenomenon. By setting up…" at bounding box center [357, 313] width 694 height 173
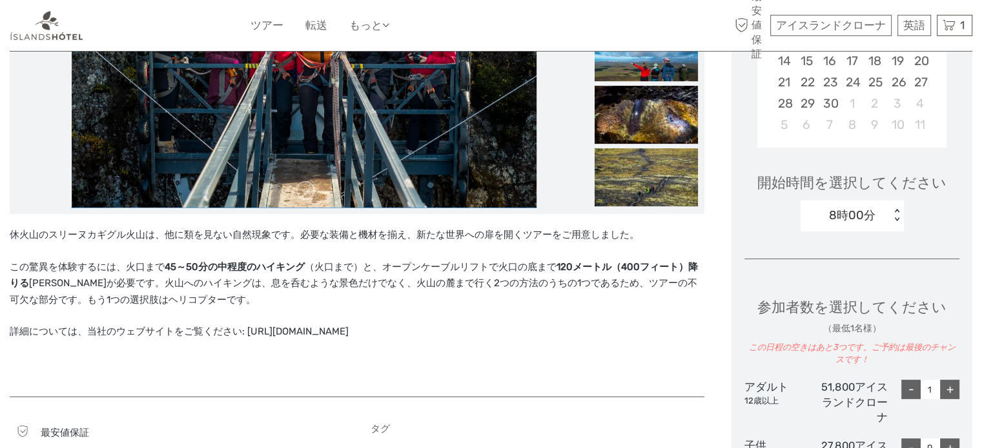
click at [490, 304] on p "この驚異を体験するには、火口まで 45～50分の中程度のハイキング （火口まで）と、オープンケーブルリフトで火口の底まで 120メートル（400フィート）降り…" at bounding box center [357, 284] width 694 height 50
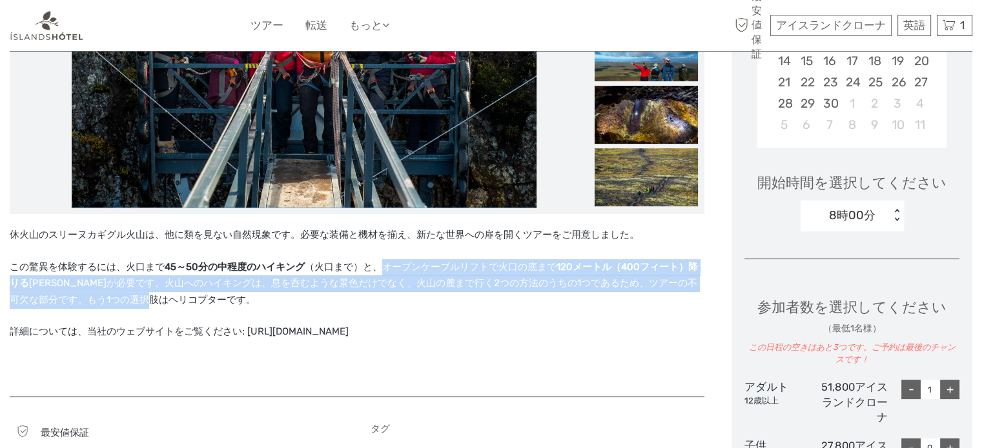
drag, startPoint x: 377, startPoint y: 267, endPoint x: 378, endPoint y: 308, distance: 40.7
click at [378, 308] on p "この驚異を体験するには、火口まで 45～50分の中程度のハイキング （火口まで）と、オープンケーブルリフトで火口の底まで 120メートル（400フィート）降り…" at bounding box center [357, 284] width 694 height 50
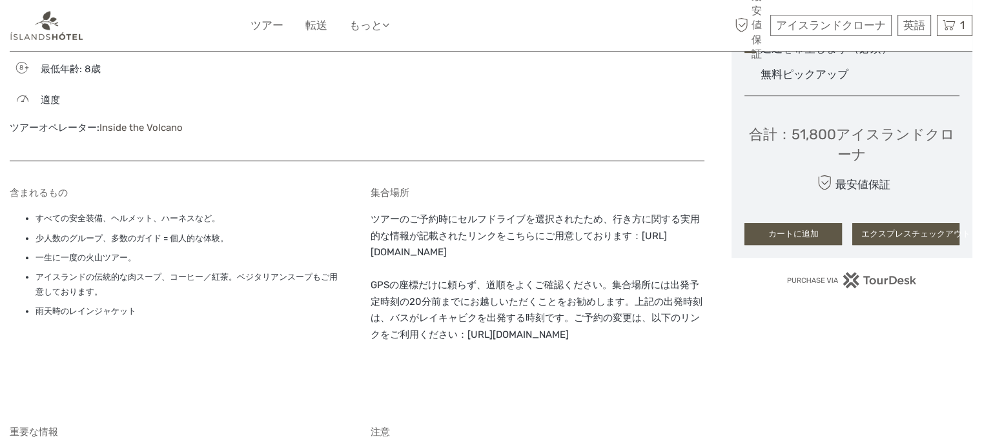
scroll to position [839, 0]
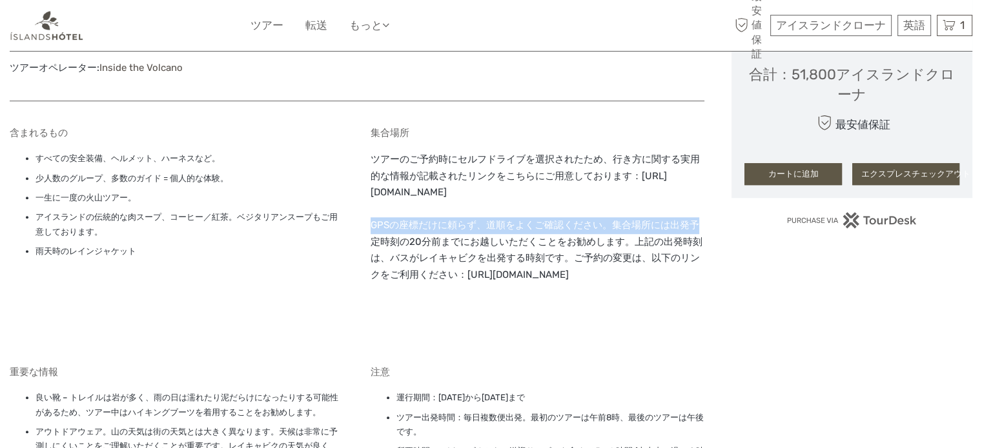
drag, startPoint x: 358, startPoint y: 221, endPoint x: 363, endPoint y: 234, distance: 14.5
click at [363, 234] on div "含まれるもの すべての安全装備、ヘルメット、ハーネスなど。 少人数のグループ、多数のガイド = 個人的な体験。 一生に一度の火山ツアー。 アイスランドの伝統的…" at bounding box center [357, 390] width 694 height 552
click at [368, 226] on div "含まれるもの すべての安全装備、ヘルメット、ハーネスなど。 少人数のグループ、多数のガイド = 個人的な体験。 一生に一度の火山ツアー。 アイスランドの伝統的…" at bounding box center [357, 390] width 694 height 552
drag, startPoint x: 372, startPoint y: 223, endPoint x: 376, endPoint y: 241, distance: 19.0
click at [376, 241] on font "GPSの座標だけに頼らず、道順をよくご確認ください。集合場所には出発予定時刻の20分前までにお越しいただくことをお勧めします。上記の出発時刻は、バスがレイキャ…" at bounding box center [536, 249] width 332 height 61
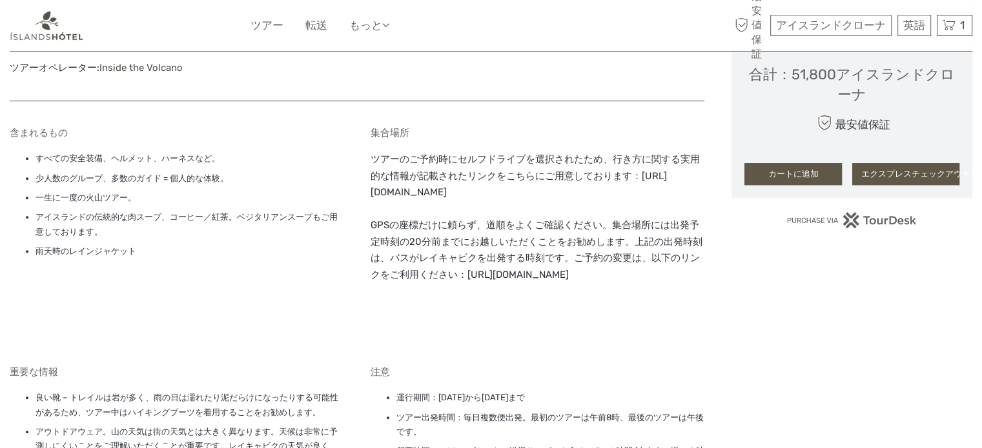
click at [351, 301] on div "含まれるもの すべての安全装備、ヘルメット、ハーネスなど。 少人数のグループ、多数のガイド = 個人的な体験。 一生に一度の火山ツアー。 アイスランドの伝統的…" at bounding box center [357, 390] width 694 height 552
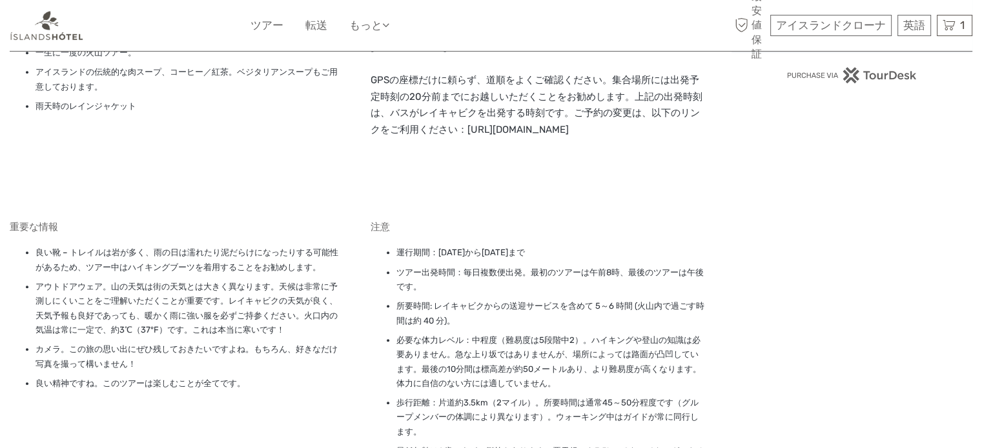
scroll to position [1032, 0]
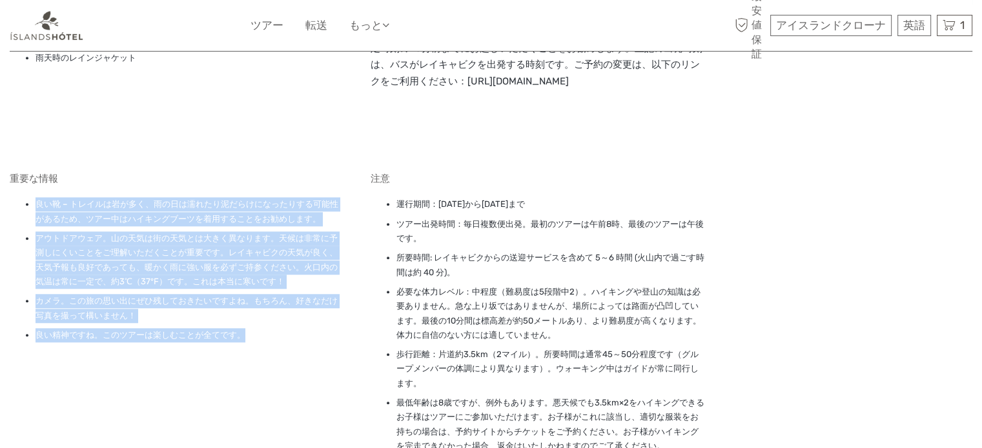
drag, startPoint x: 289, startPoint y: 333, endPoint x: 287, endPoint y: 178, distance: 154.9
click at [287, 178] on div "重要な情報 良い靴 – トレイルは岩が多く、雨の日は濡れたり泥だらけになったりする可能性があるため、ツアー中はハイキングブーツを着用することをお勧めします。 …" at bounding box center [177, 316] width 334 height 286
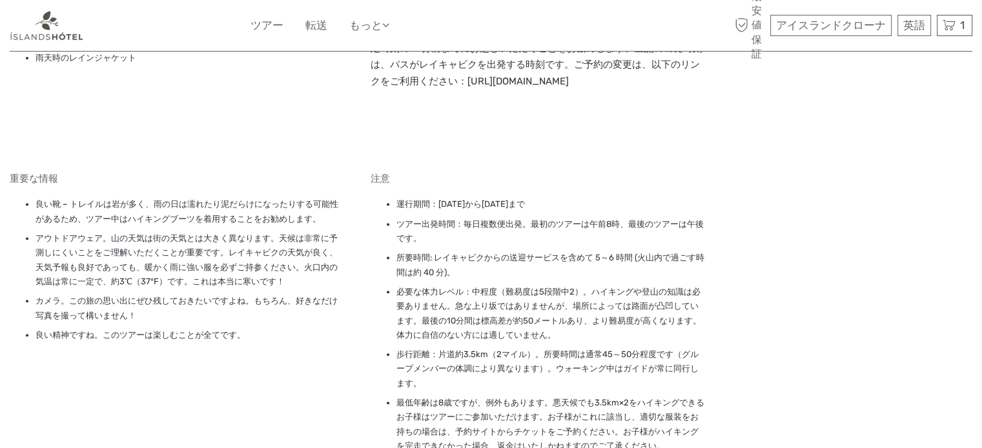
click at [287, 132] on div "含まれるもの すべての安全装備、ヘルメット、ハーネスなど。 少人数のグループ、多数のガイド = 個人的な体験。 一生に一度の火山ツアー。 アイスランドの伝統的…" at bounding box center [177, 44] width 334 height 220
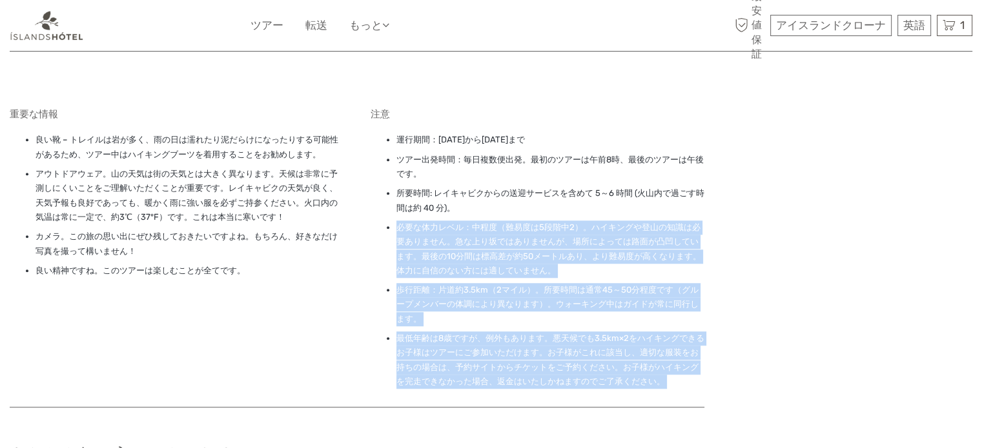
drag, startPoint x: 392, startPoint y: 223, endPoint x: 732, endPoint y: 257, distance: 342.4
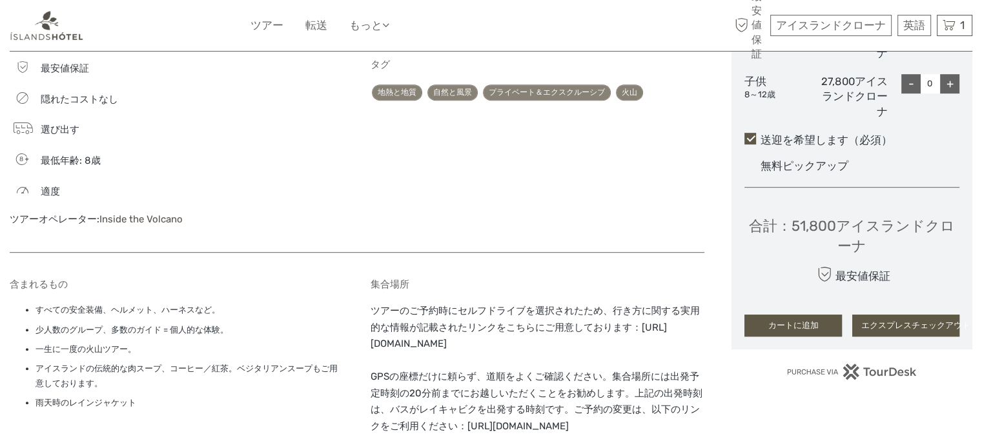
scroll to position [710, 0]
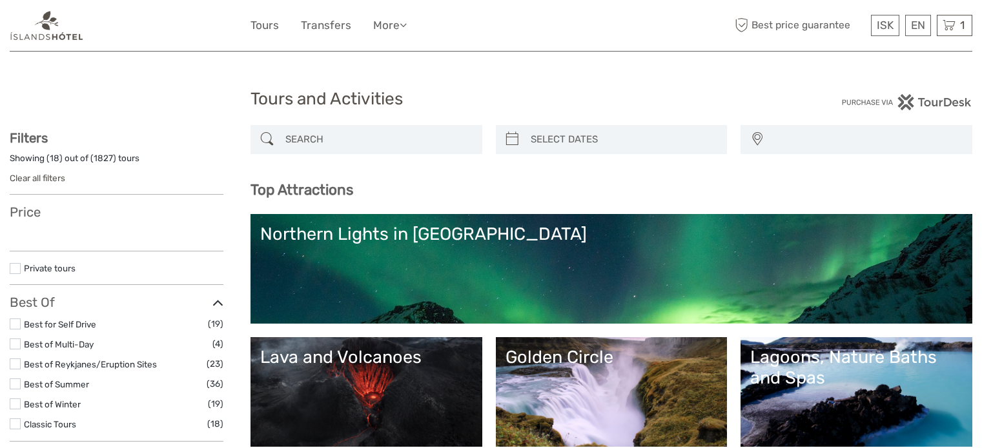
select select
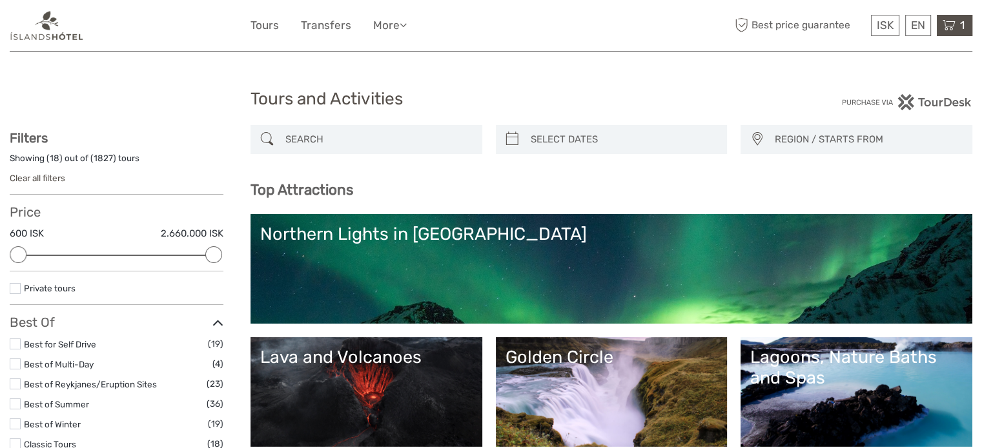
click at [963, 31] on div "1 Items Northern Lights Small Group Tour with Hot Cocoa & Free Photos 2x Adults…" at bounding box center [953, 25] width 35 height 21
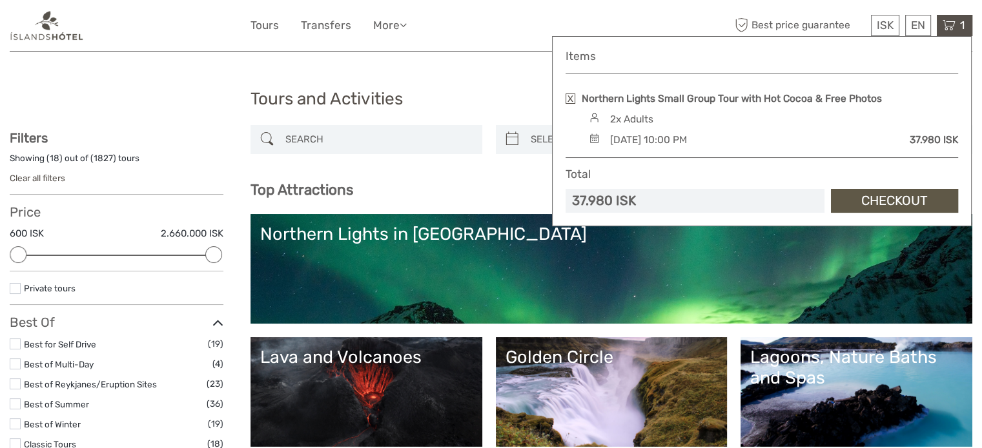
click at [686, 134] on div "[DATE] 10:00 PM" at bounding box center [647, 140] width 77 height 14
click at [601, 125] on div "2x Adults" at bounding box center [771, 119] width 372 height 14
click at [861, 198] on link "Checkout" at bounding box center [894, 201] width 127 height 24
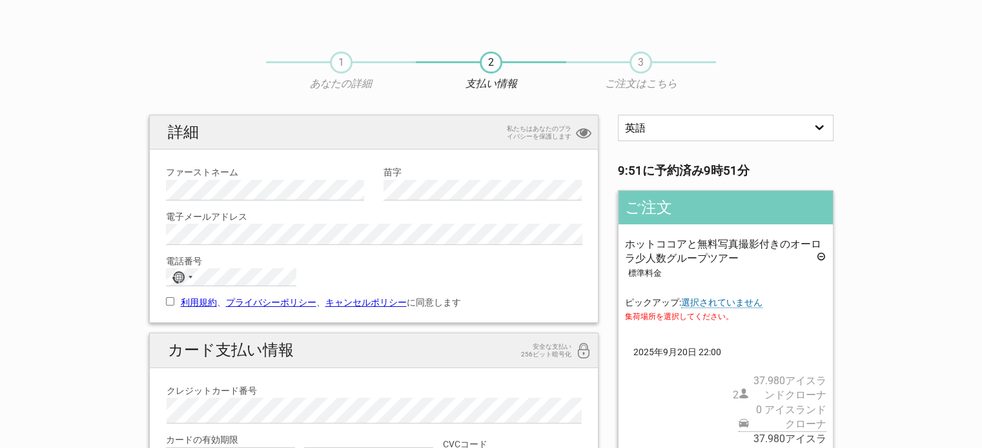
click at [896, 185] on section "1 あなたの詳細 2 支払い情報 3 ご注文はこちら 英語 スペイン語 ドイツ語 9:51 に予約済み 9時51分 ご注文 ホットココアと無料写真撮影付きのオ…" at bounding box center [491, 318] width 982 height 558
click at [810, 128] on select "英語 スペイン語 ドイツ語" at bounding box center [725, 128] width 215 height 26
click at [884, 193] on section "1 あなたの詳細 2 支払い情報 3 ご注文はこちら 英語 スペイン語 ドイツ語 9:42 に予約済み 9時42分 ご注文 ホットココアと無料写真撮影付きのオ…" at bounding box center [491, 318] width 982 height 558
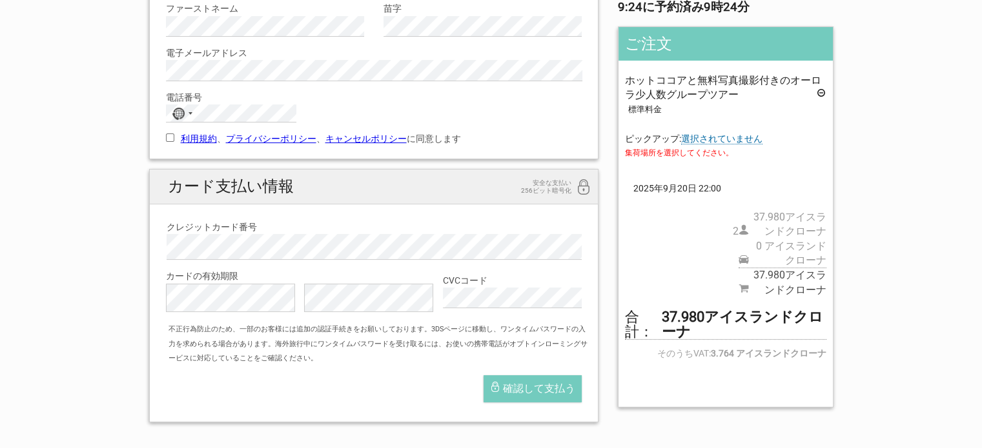
scroll to position [129, 0]
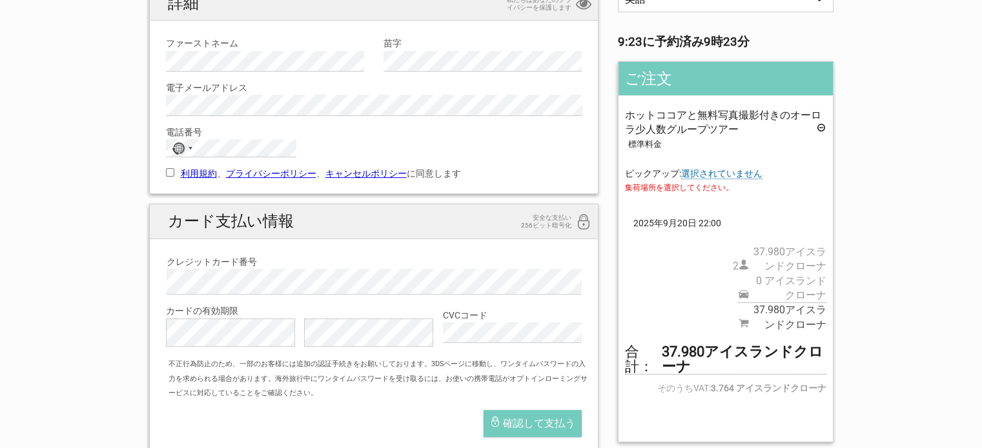
click at [751, 174] on font "選択されていません" at bounding box center [721, 173] width 81 height 10
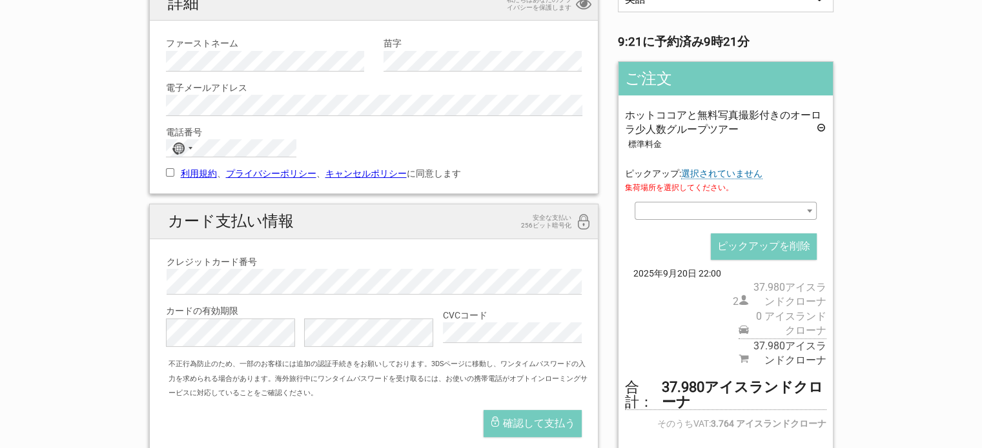
click at [705, 211] on span at bounding box center [724, 211] width 181 height 18
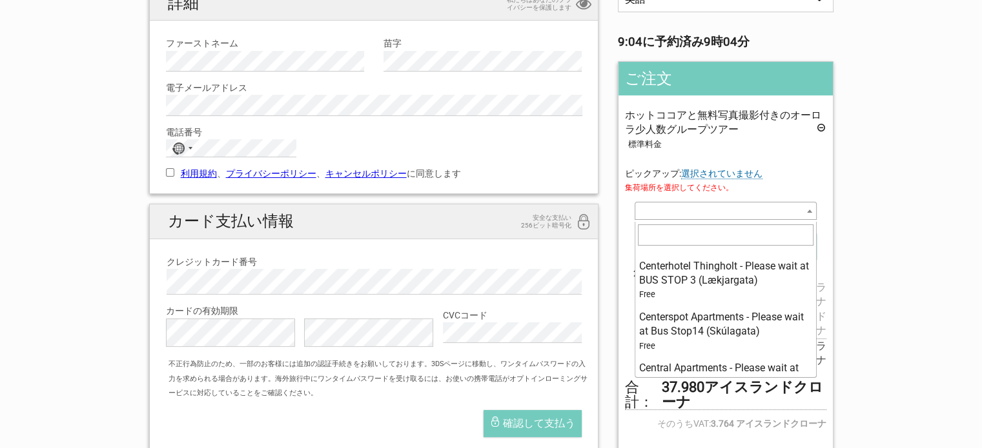
scroll to position [3291, 0]
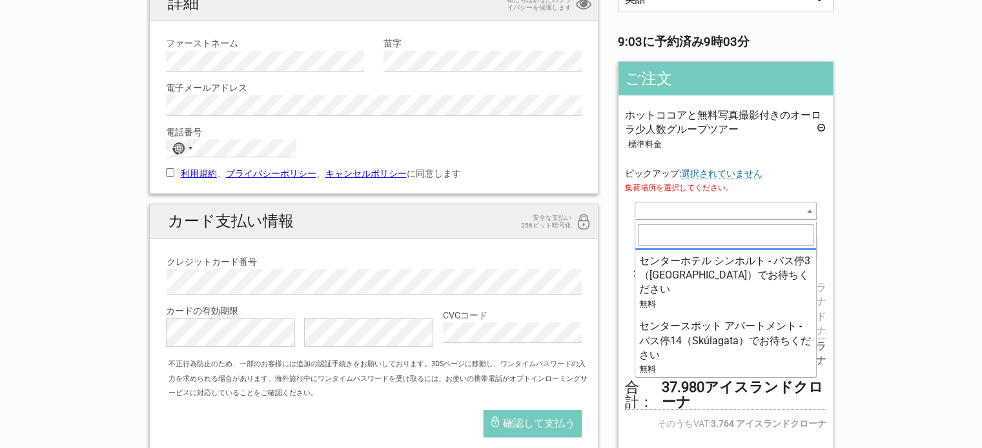
click at [750, 160] on div "ホットココアと無料写真撮影付きのオーロラ少人数グループツアー 標準料金 ピックアップ: 選択されていません 集荷場所を選択してください。 オプションを選択 1…" at bounding box center [725, 237] width 201 height 259
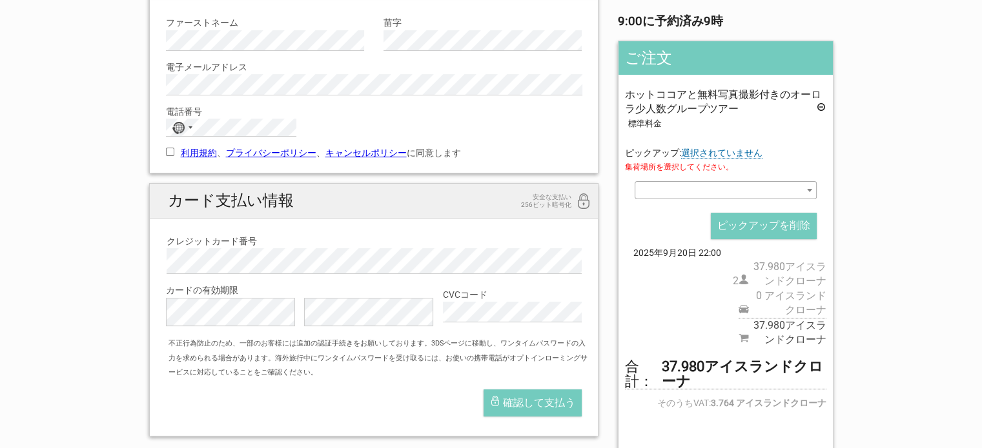
scroll to position [0, 0]
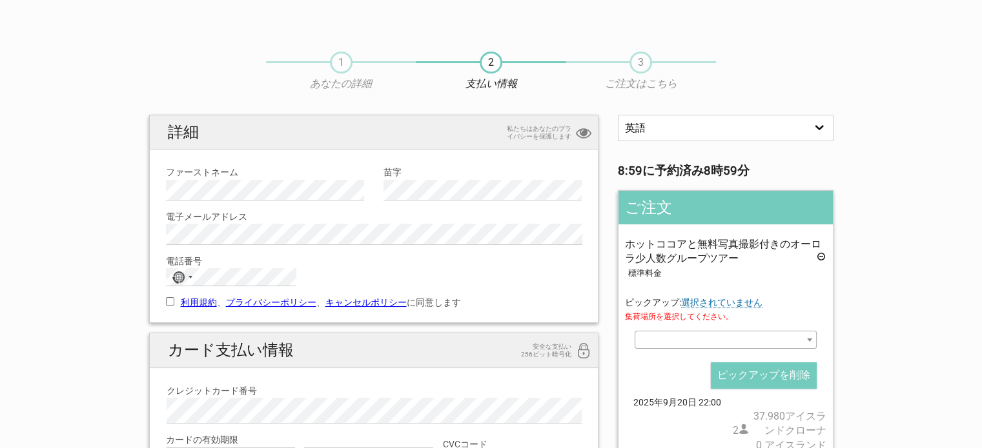
click at [733, 306] on font "選択されていません" at bounding box center [721, 302] width 81 height 10
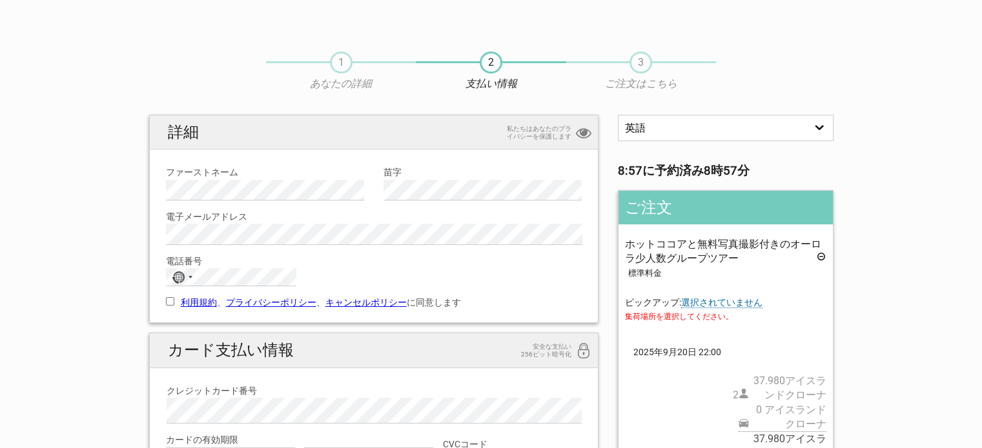
click at [729, 299] on font "選択されていません" at bounding box center [721, 302] width 81 height 10
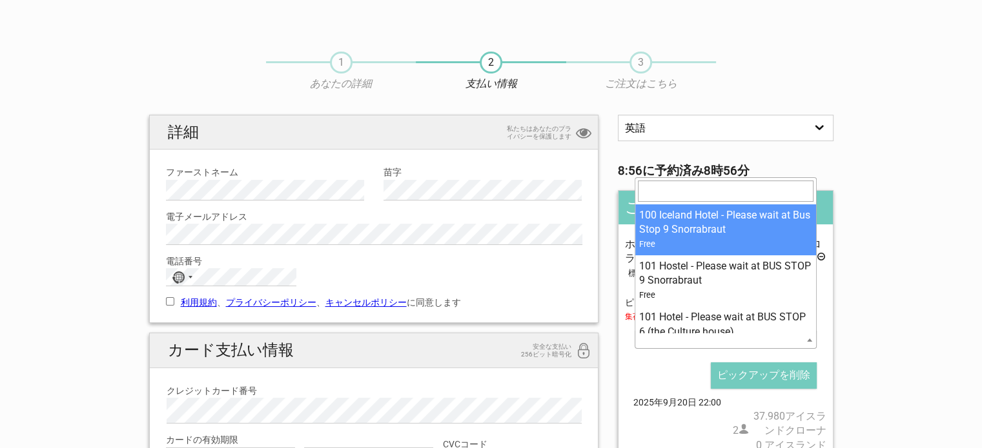
click at [725, 341] on span at bounding box center [724, 340] width 181 height 18
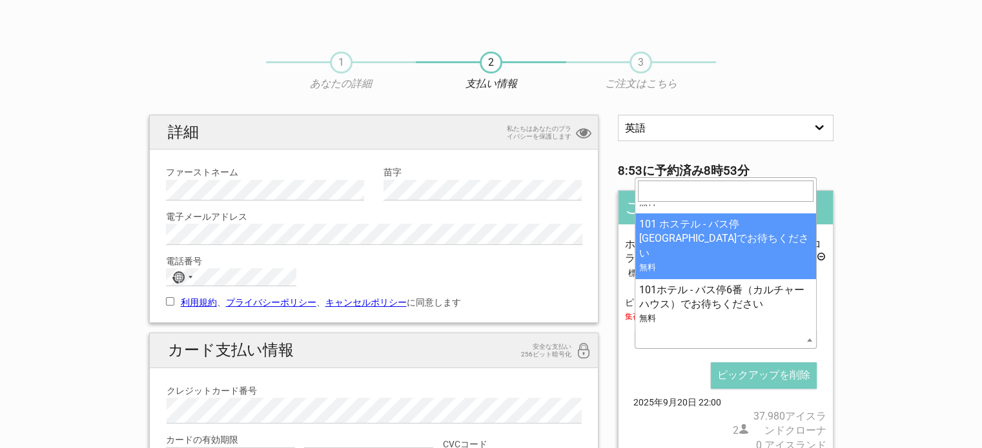
scroll to position [65, 0]
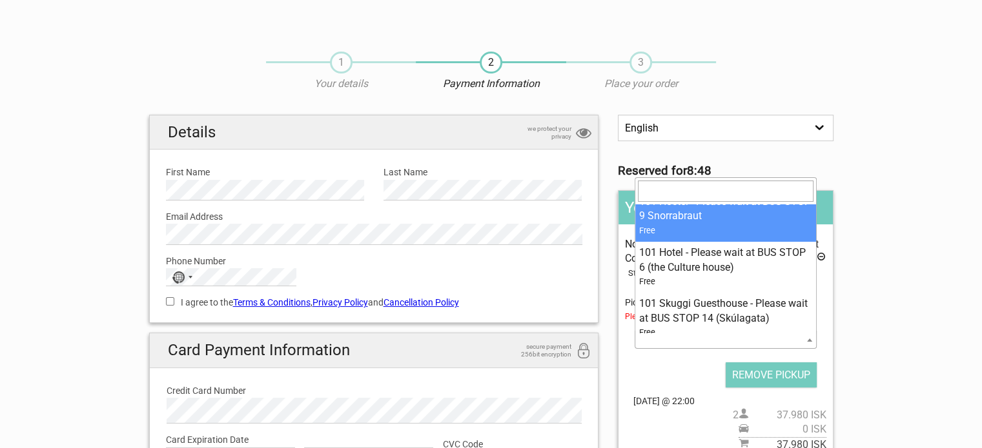
click at [712, 189] on input "search" at bounding box center [726, 191] width 176 height 21
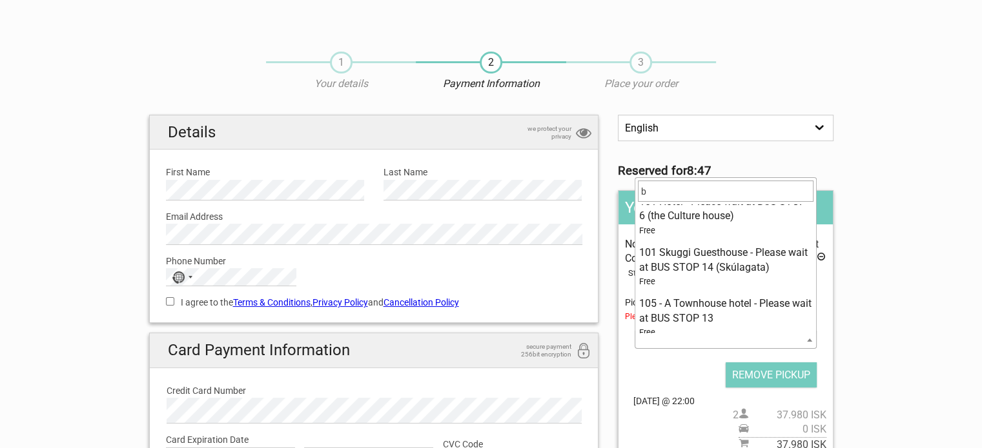
scroll to position [0, 0]
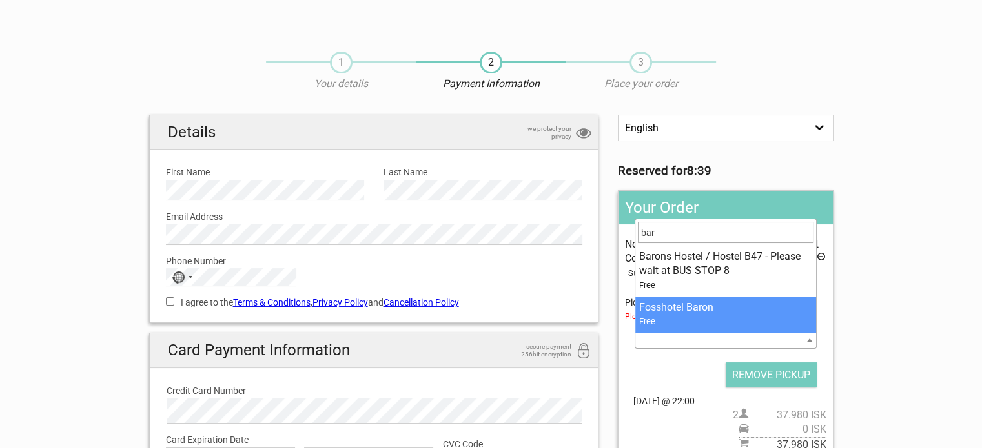
type input "bar"
select select "85888"
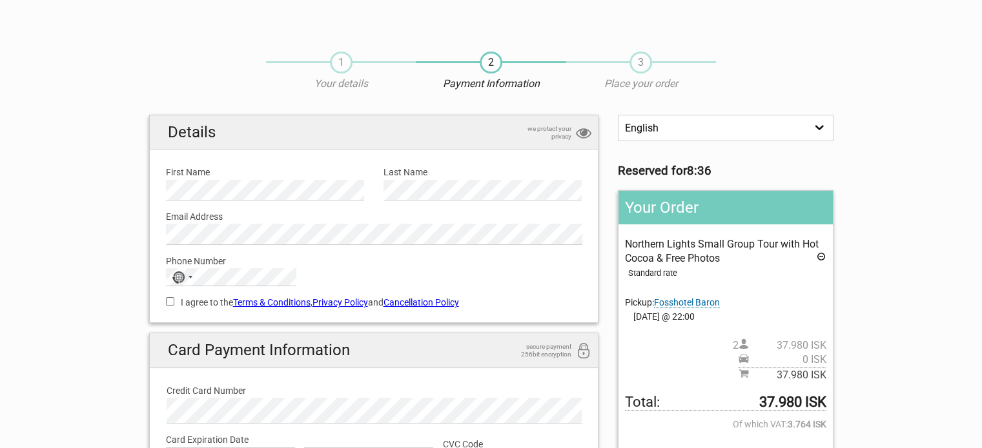
click at [902, 288] on section "1 Your details 2 Payment Information 3 Place your order English Español Deutsch…" at bounding box center [491, 317] width 982 height 557
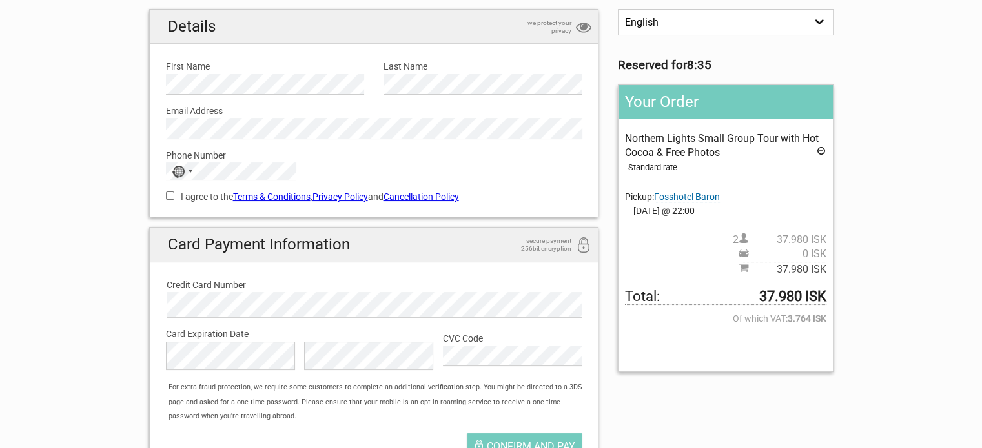
scroll to position [129, 0]
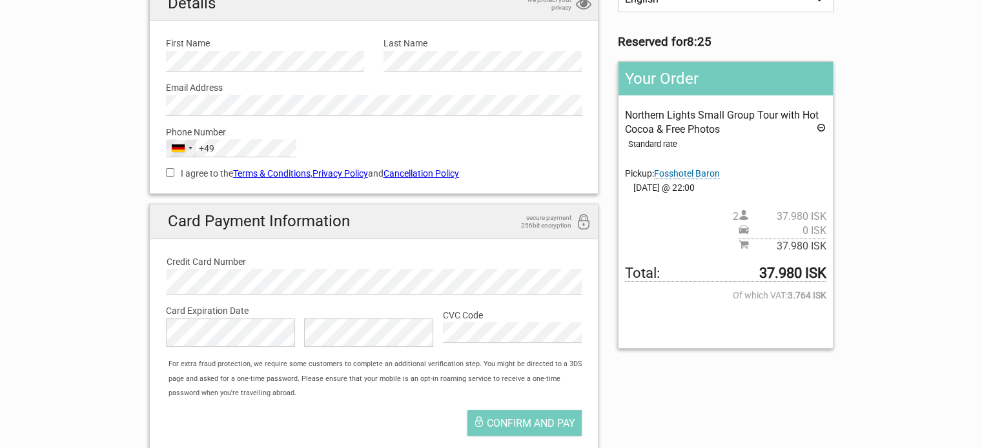
click at [185, 149] on div "Germany +49" at bounding box center [181, 148] width 30 height 17
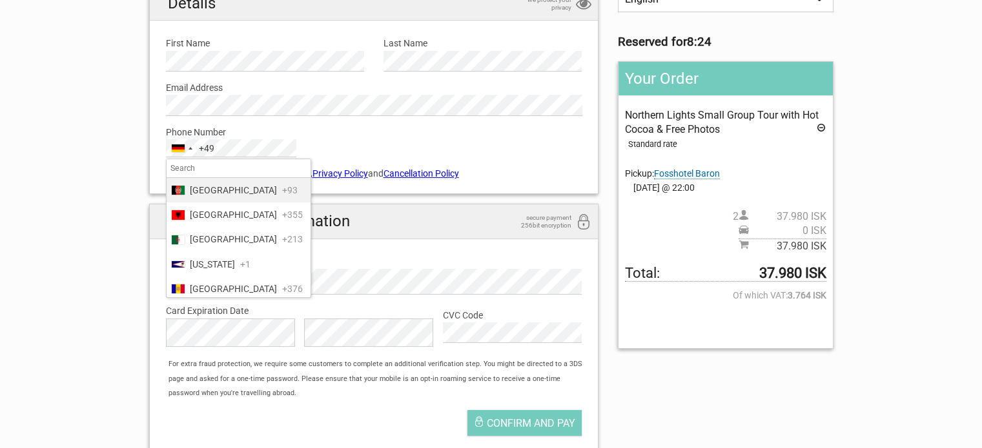
click at [108, 139] on section "1 Your details 2 Payment Information 3 Place your order English Español Deutsch…" at bounding box center [491, 188] width 982 height 557
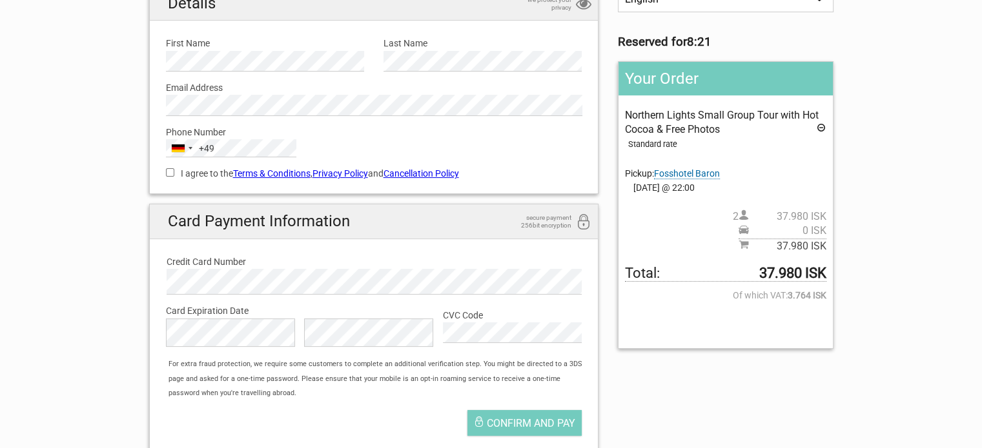
click at [172, 174] on input "I agree to the Terms & Conditions , Privacy Policy and Cancellation Policy" at bounding box center [170, 172] width 8 height 8
checkbox input "true"
click at [50, 374] on section "1 Your details 2 Payment Information 3 Place your order English Español Deutsch…" at bounding box center [491, 188] width 982 height 557
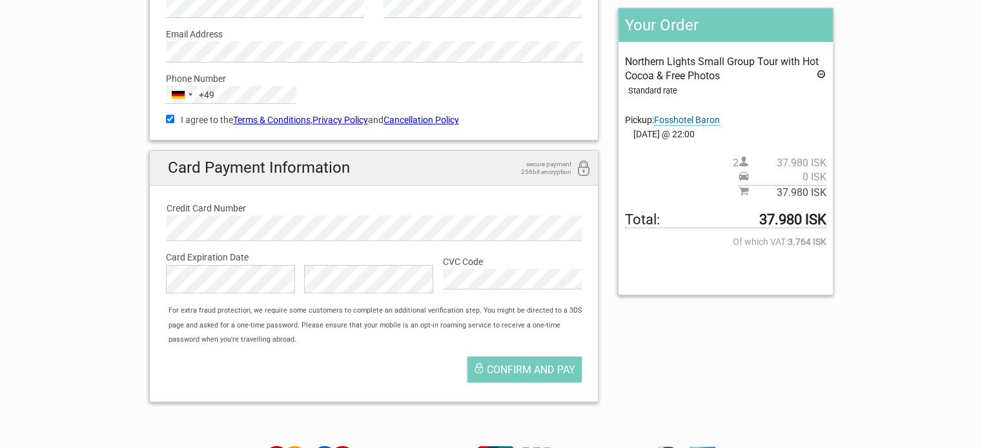
scroll to position [258, 0]
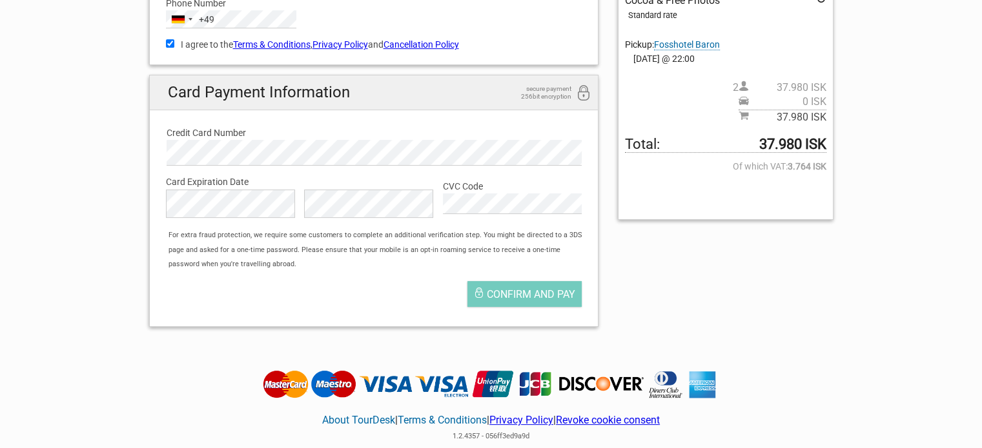
click at [361, 291] on div "Confirm and pay" at bounding box center [374, 297] width 436 height 45
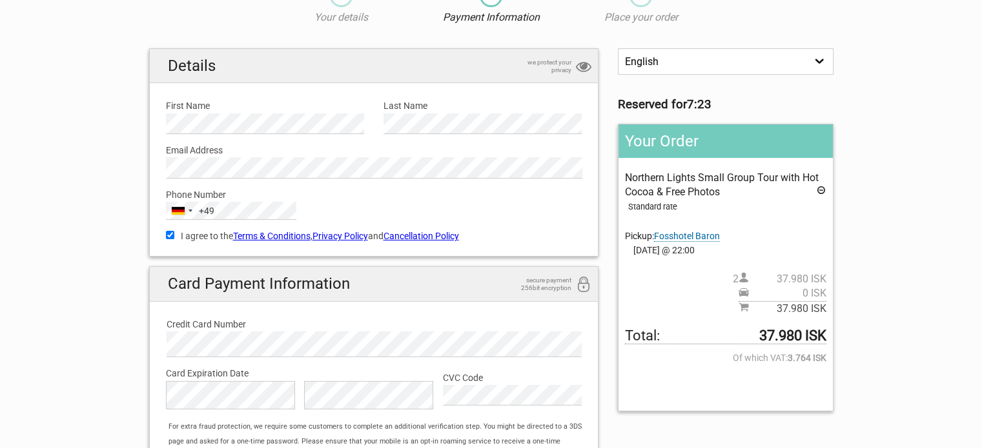
scroll to position [0, 0]
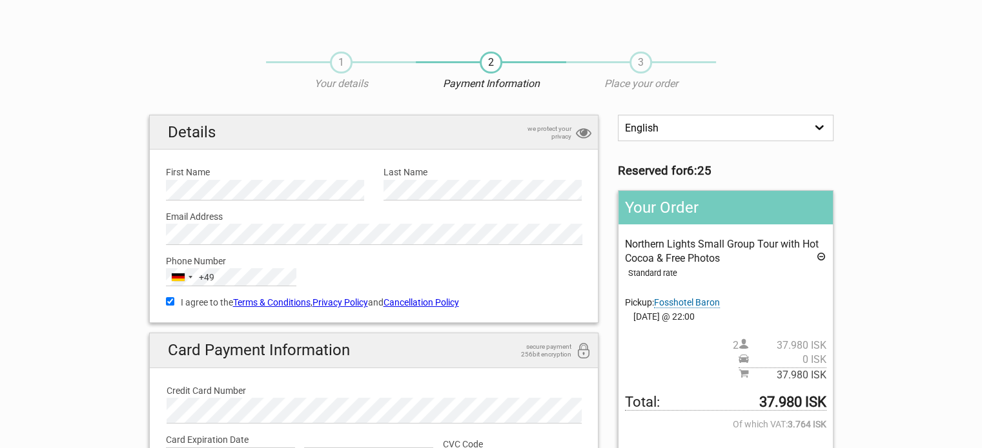
click at [126, 320] on section "1 Your details 2 Payment Information 3 Place your order English Español Deutsch…" at bounding box center [491, 317] width 982 height 557
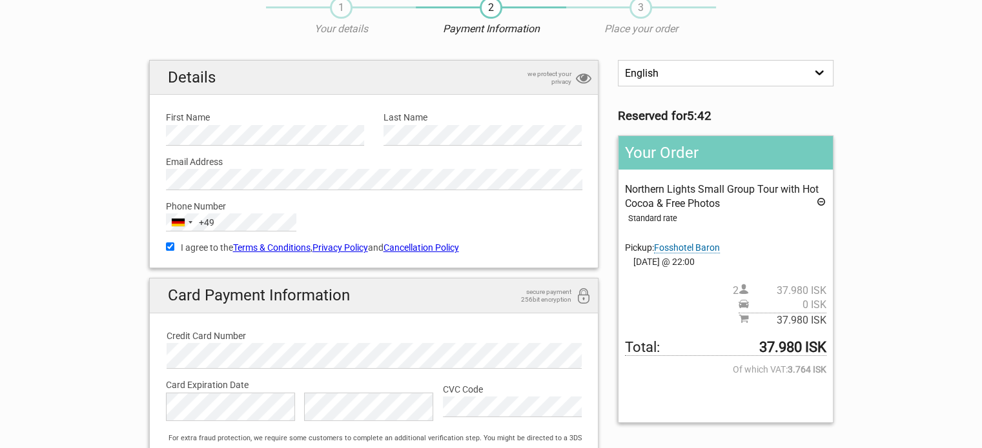
scroll to position [129, 0]
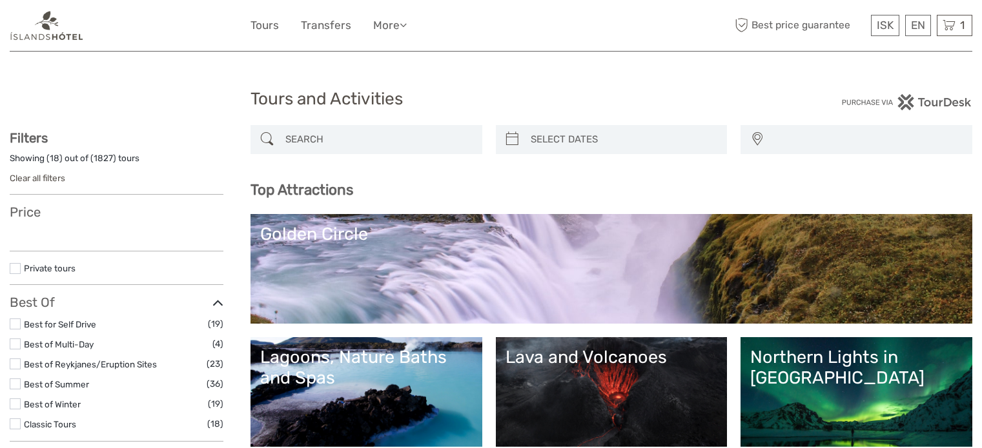
select select
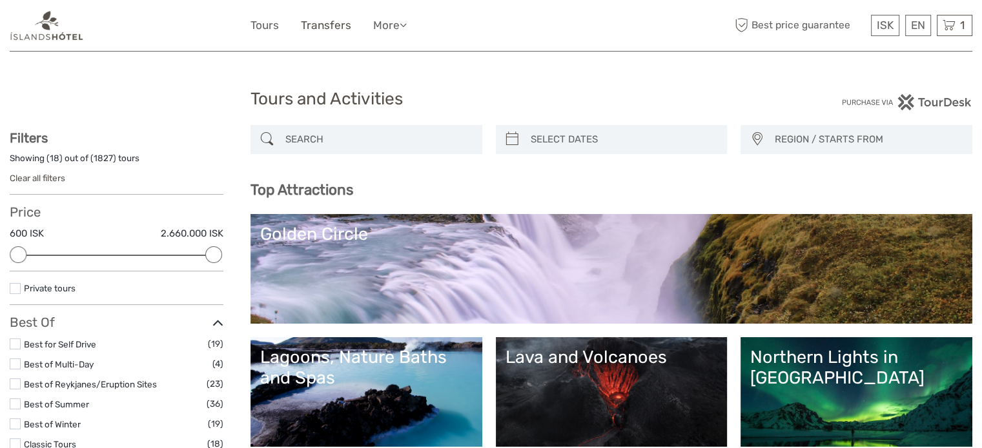
click at [341, 30] on link "Transfers" at bounding box center [326, 25] width 50 height 19
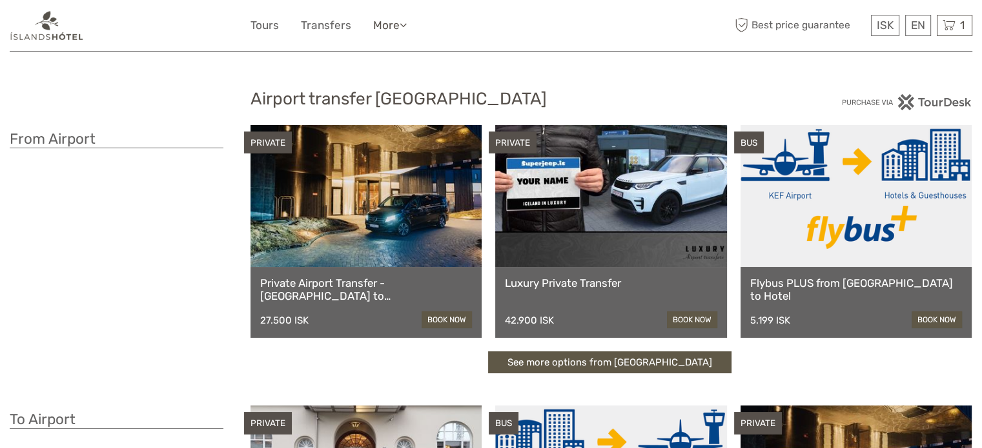
click at [392, 27] on link "More" at bounding box center [390, 25] width 34 height 19
click at [267, 26] on link "Tours" at bounding box center [264, 25] width 28 height 19
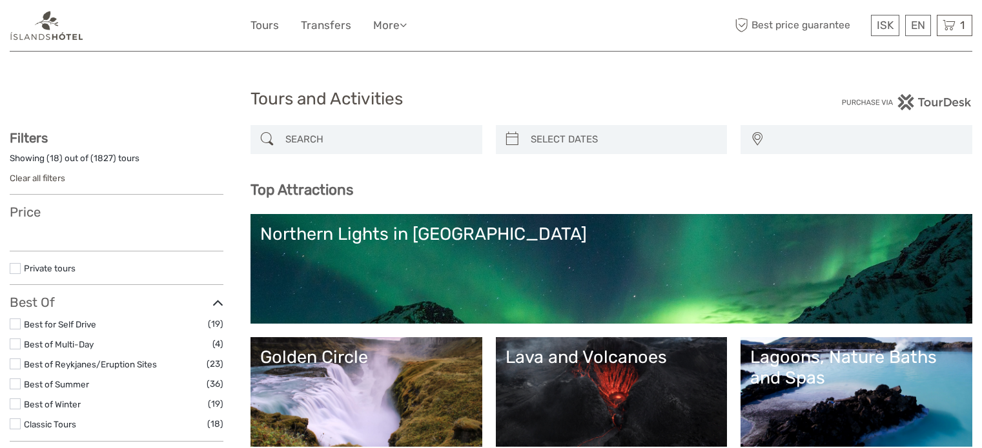
select select
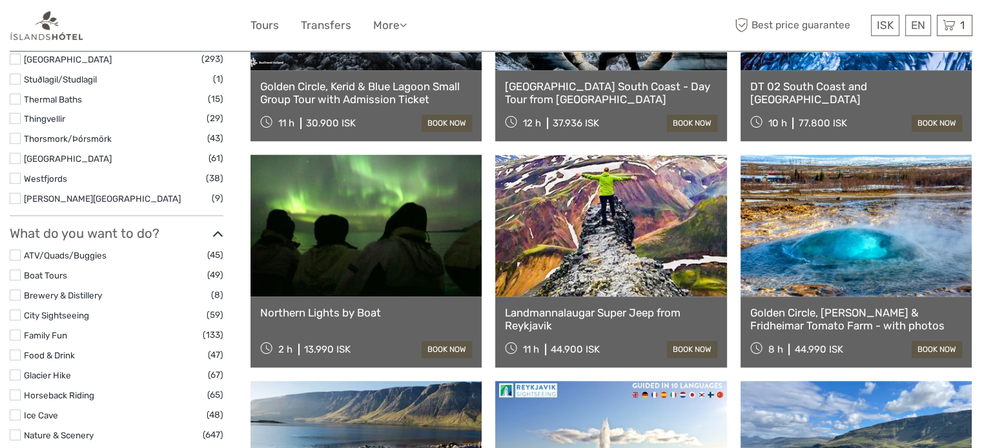
scroll to position [1032, 0]
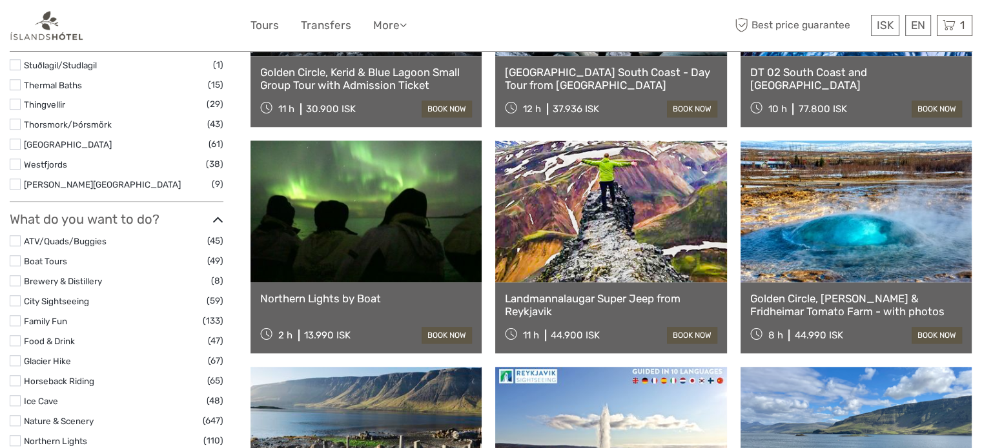
click at [385, 244] on link at bounding box center [365, 212] width 231 height 142
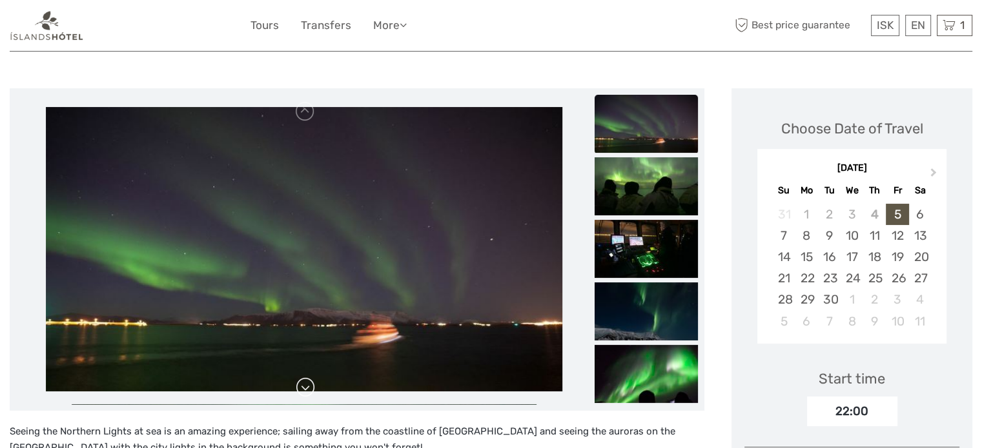
click at [304, 384] on link at bounding box center [305, 388] width 21 height 21
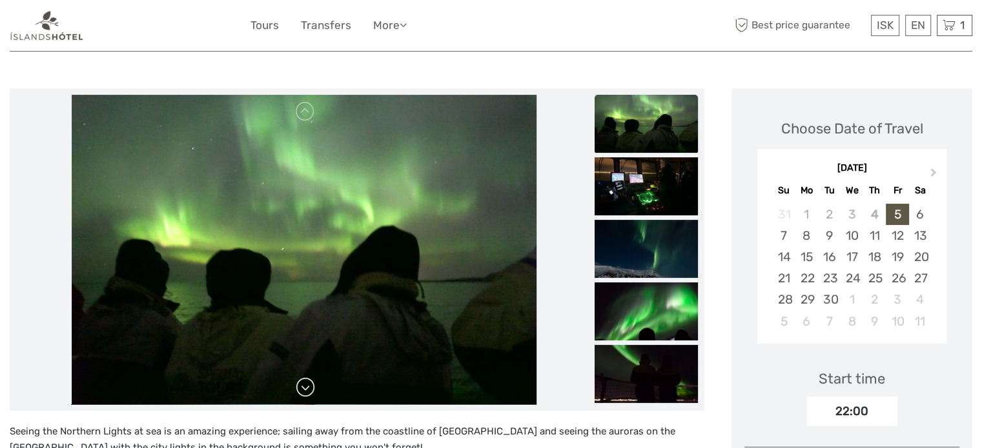
click at [306, 387] on link at bounding box center [305, 388] width 21 height 21
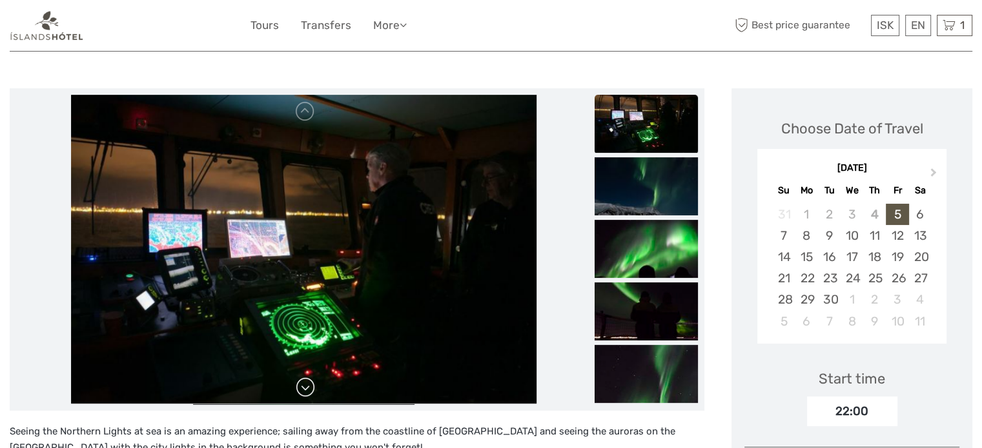
click at [306, 387] on link at bounding box center [305, 388] width 21 height 21
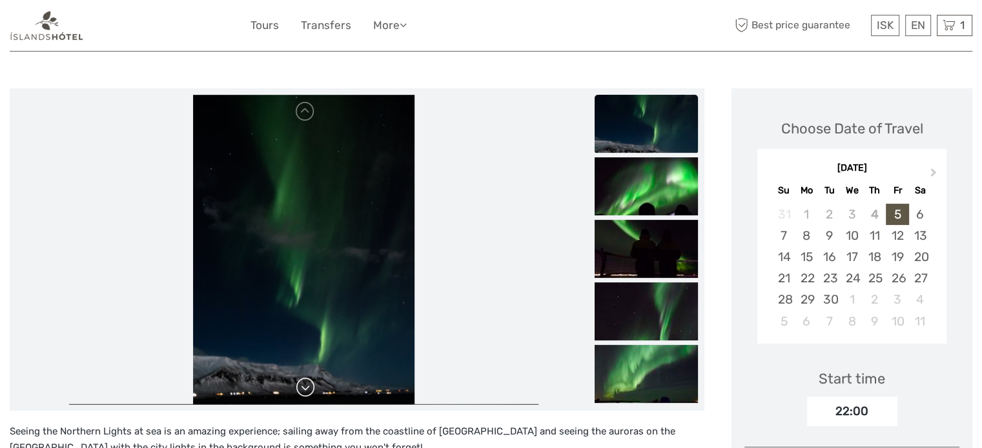
click at [306, 387] on link at bounding box center [305, 388] width 21 height 21
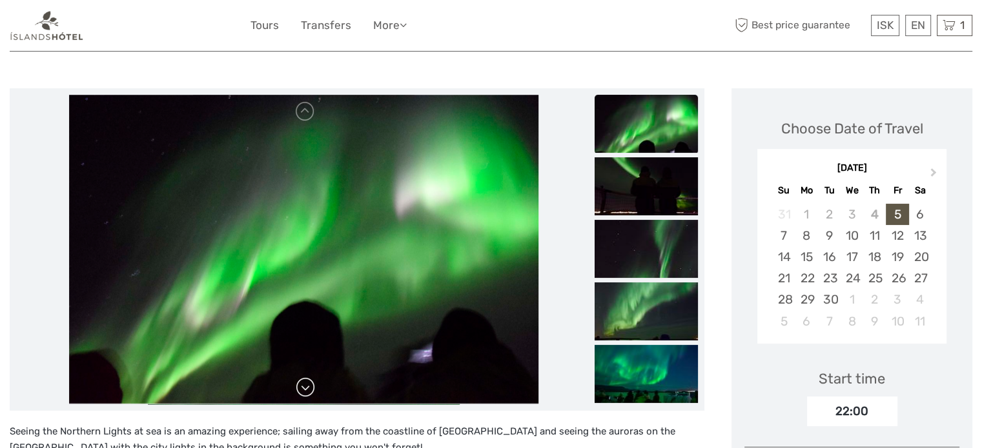
click at [306, 387] on link at bounding box center [305, 388] width 21 height 21
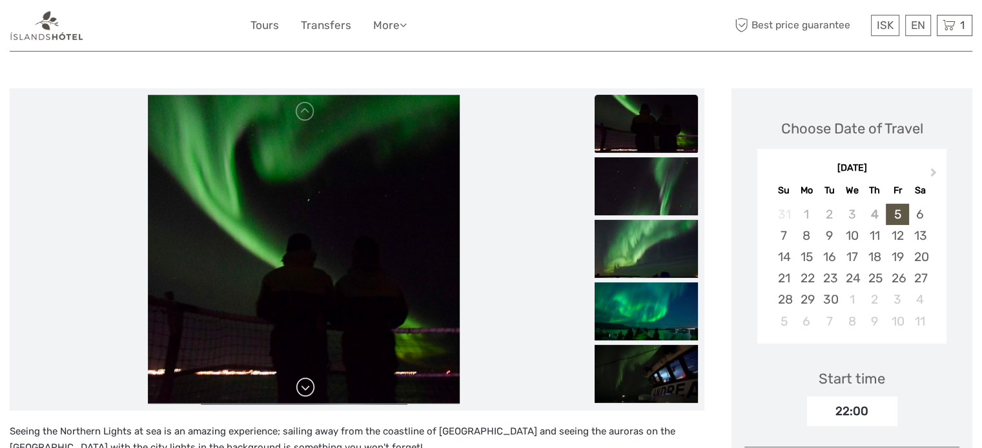
click at [306, 386] on link at bounding box center [305, 388] width 21 height 21
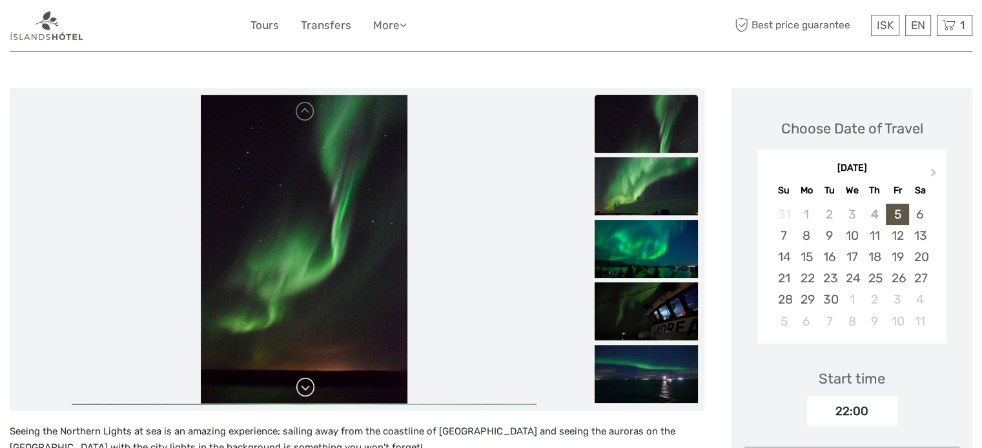
click at [306, 385] on link at bounding box center [305, 388] width 21 height 21
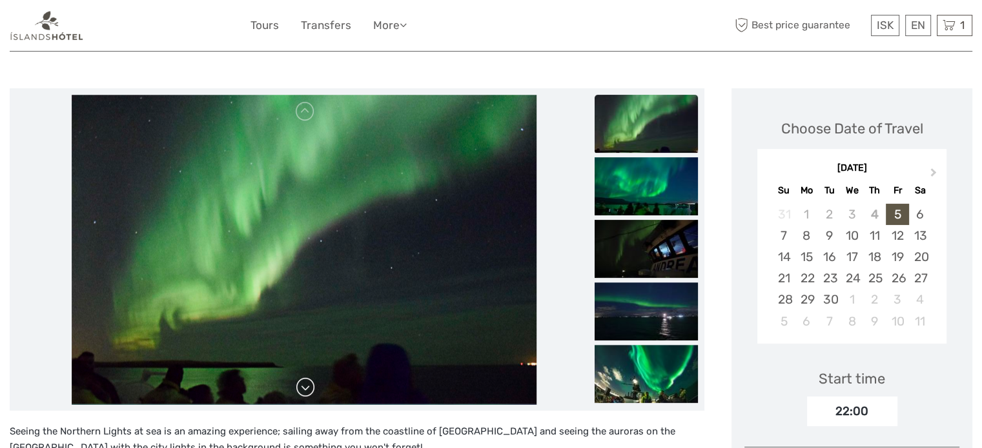
click at [306, 385] on link at bounding box center [305, 388] width 21 height 21
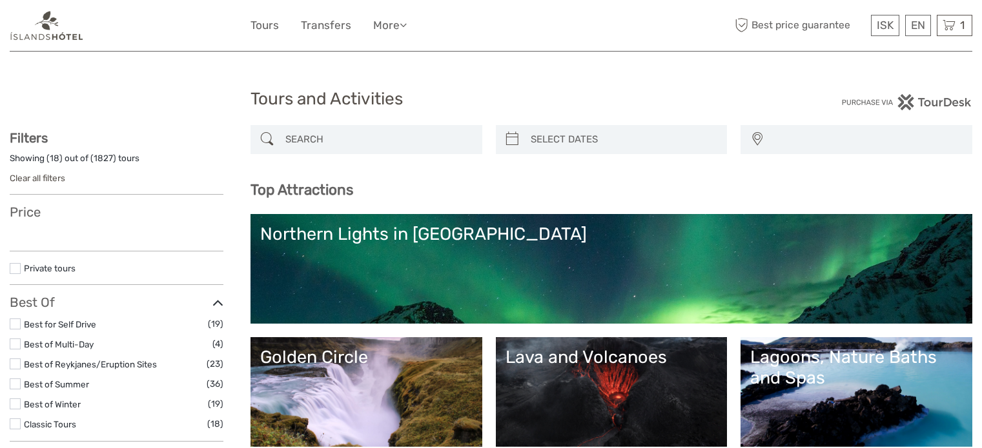
select select
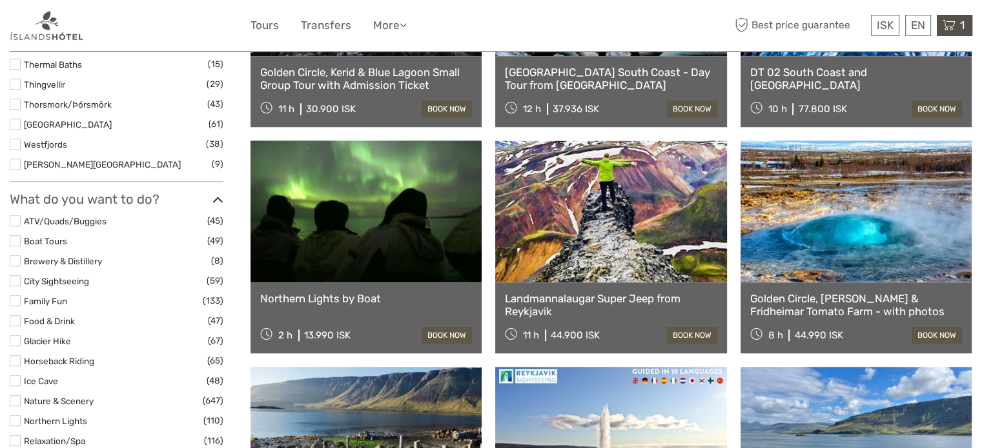
select select
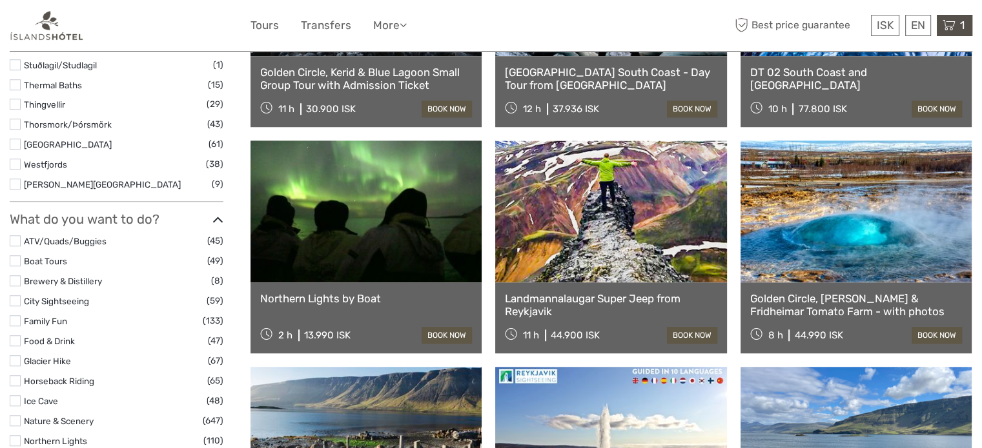
click at [947, 15] on div "1 Items Northern Lights Small Group Tour with Hot Cocoa & Free Photos 2x Adults…" at bounding box center [953, 25] width 35 height 21
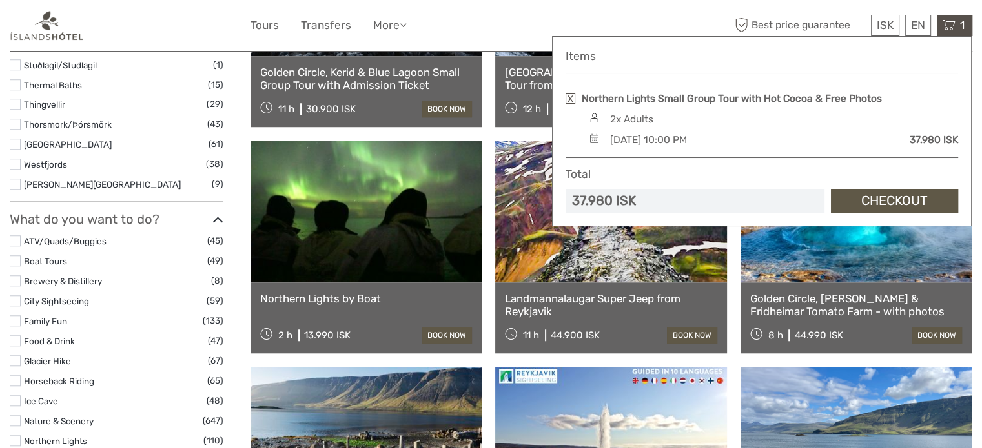
scroll to position [0, 0]
click at [580, 98] on div "Northern Lights Small Group Tour with Hot Cocoa & Free Photos" at bounding box center [761, 99] width 392 height 14
click at [599, 97] on link "Northern Lights Small Group Tour with Hot Cocoa & Free Photos" at bounding box center [731, 99] width 300 height 14
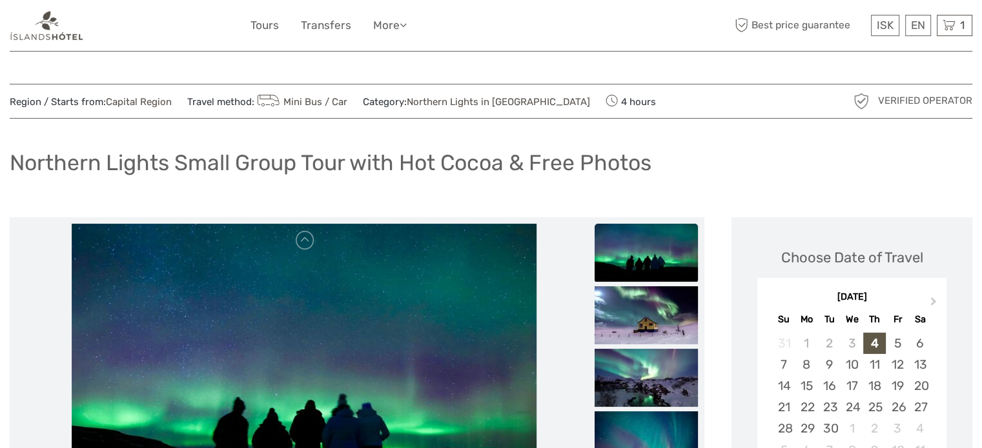
drag, startPoint x: 816, startPoint y: 1, endPoint x: 593, endPoint y: 179, distance: 284.7
click at [593, 179] on div "Northern Lights Small Group Tour with Hot Cocoa & Free Photos" at bounding box center [491, 168] width 962 height 47
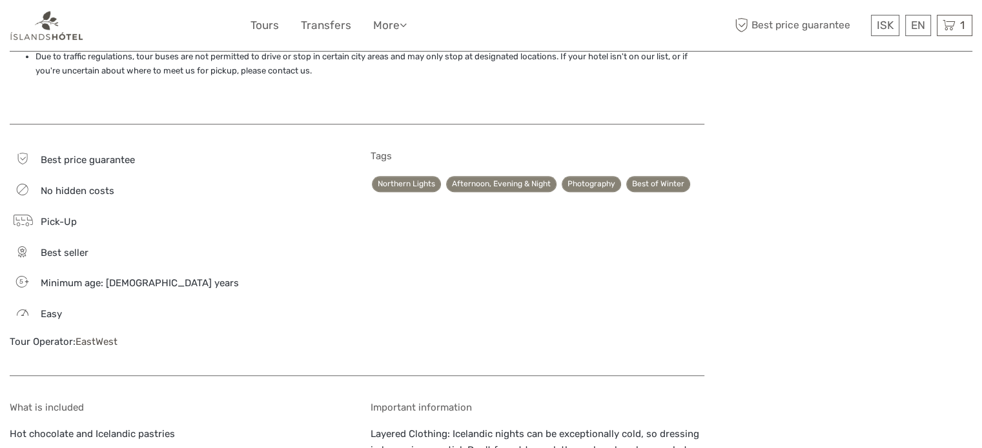
scroll to position [1162, 0]
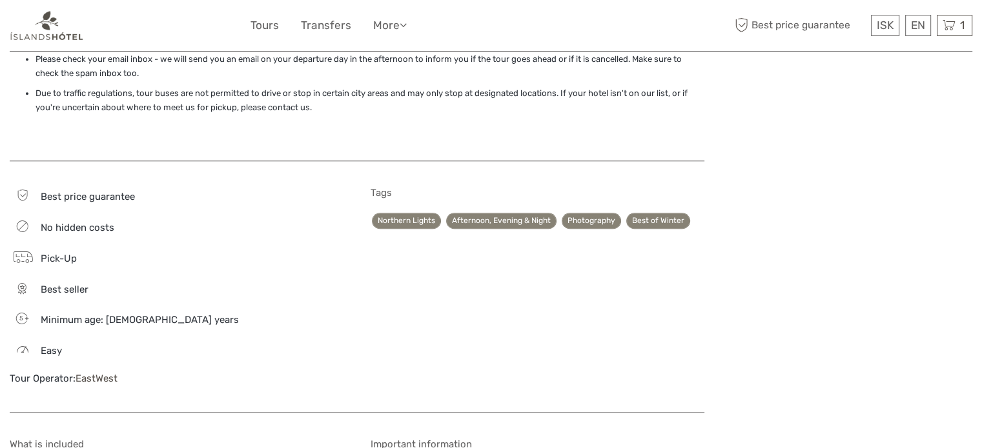
click at [59, 253] on span "Pick-Up" at bounding box center [59, 259] width 36 height 12
click at [20, 249] on icon at bounding box center [22, 258] width 19 height 18
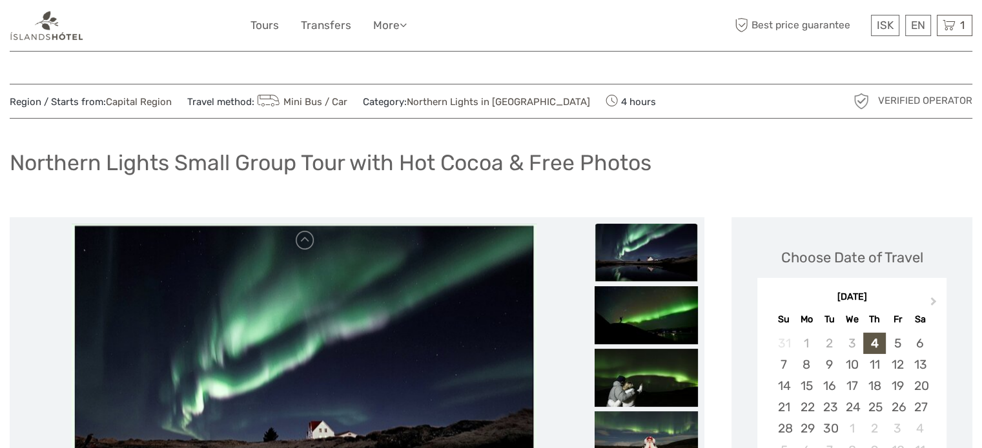
scroll to position [0, 0]
click at [970, 17] on div "1 Items Northern Lights Small Group Tour with Hot Cocoa & Free Photos 2x Adults…" at bounding box center [953, 25] width 35 height 21
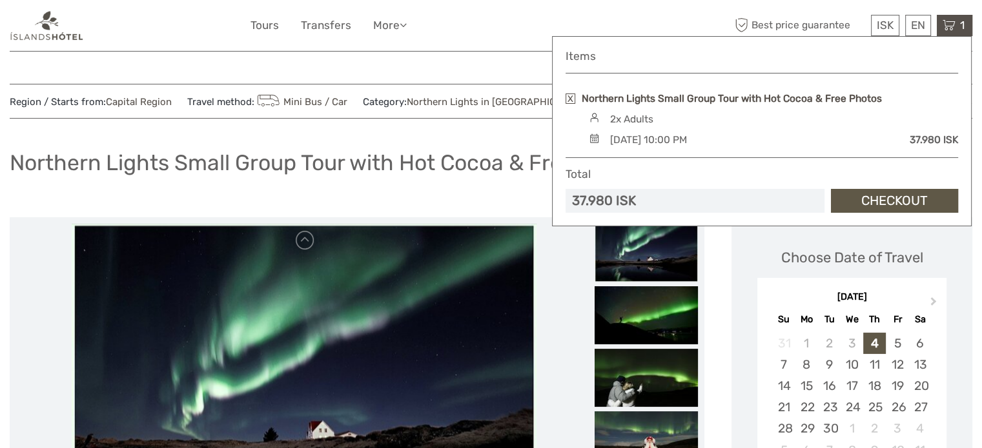
click at [714, 95] on link "Northern Lights Small Group Tour with Hot Cocoa & Free Photos" at bounding box center [731, 99] width 300 height 14
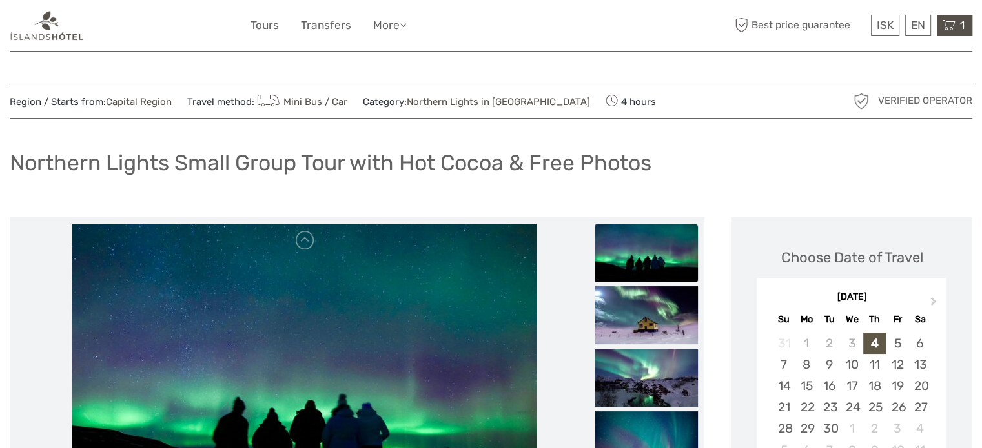
click at [958, 28] on span "1" at bounding box center [962, 25] width 8 height 13
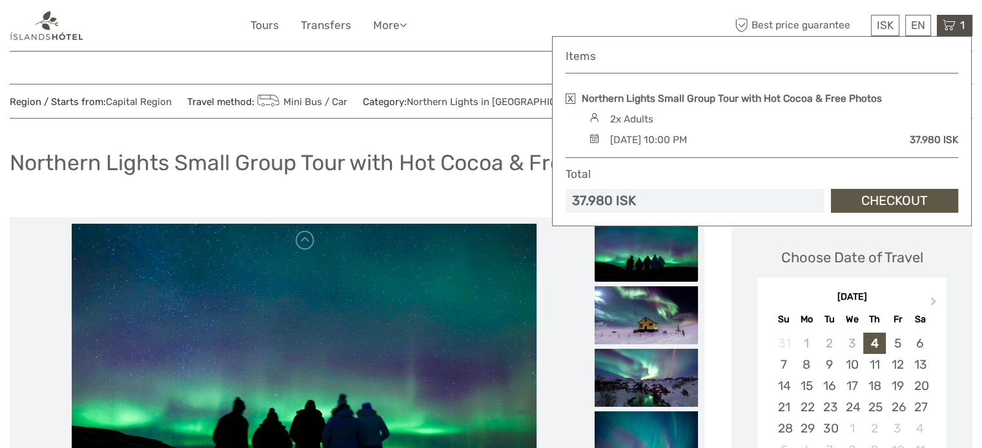
click at [906, 199] on link "Checkout" at bounding box center [894, 201] width 127 height 24
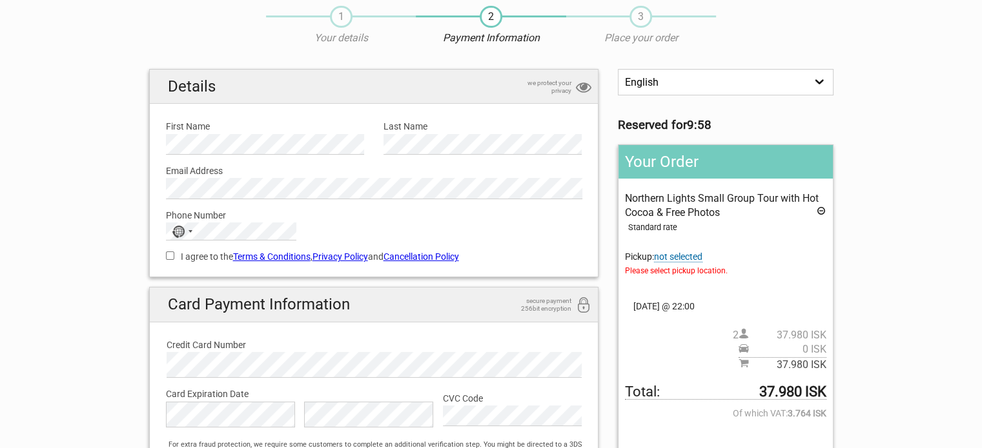
scroll to position [65, 0]
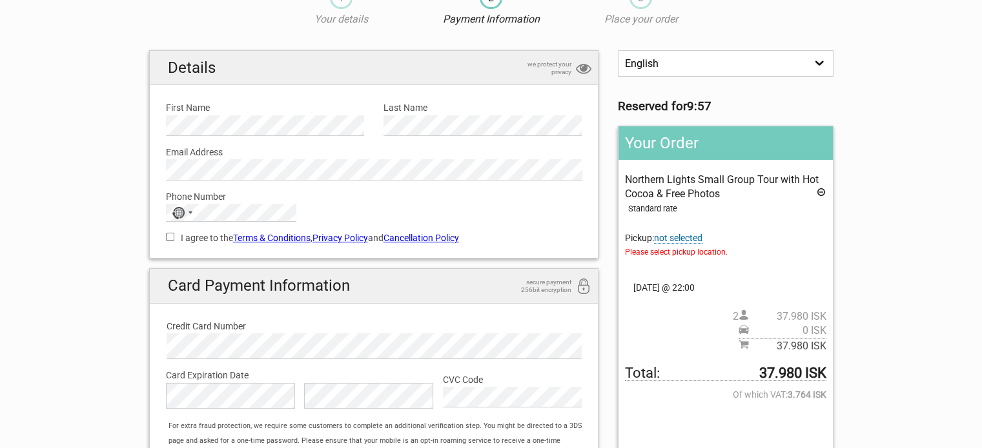
click at [685, 239] on span "not selected" at bounding box center [678, 238] width 48 height 11
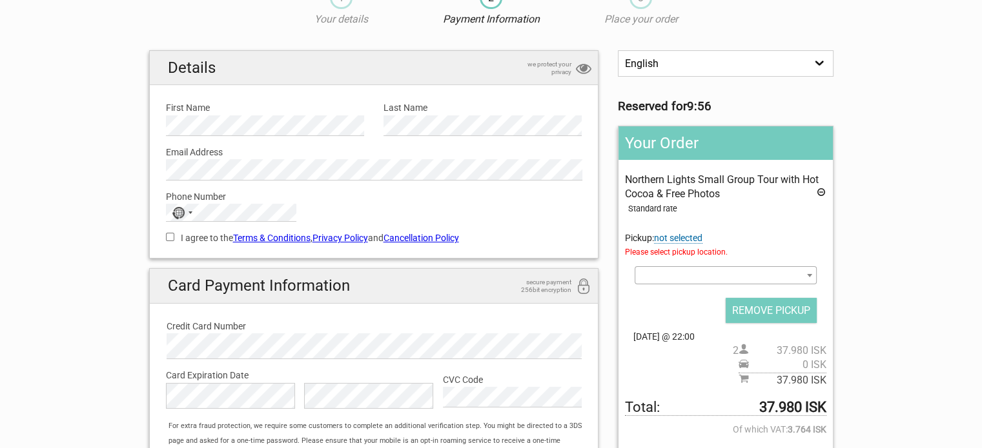
click at [670, 270] on span at bounding box center [724, 276] width 181 height 18
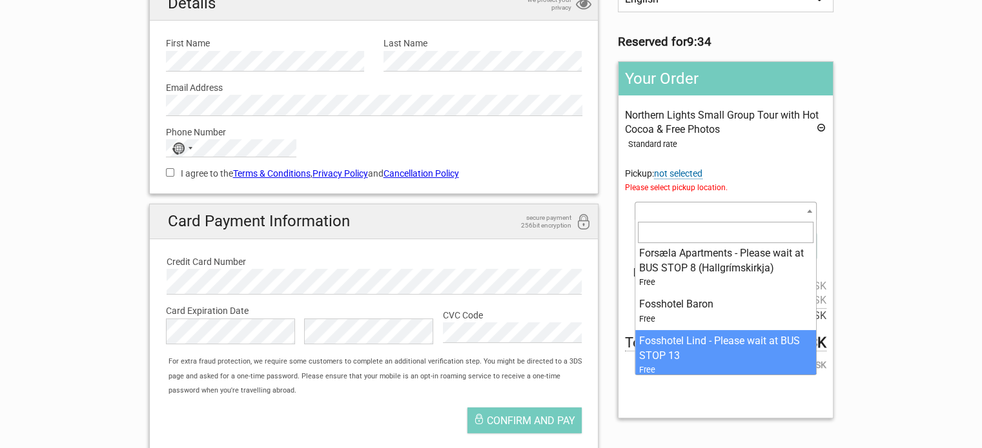
scroll to position [4195, 0]
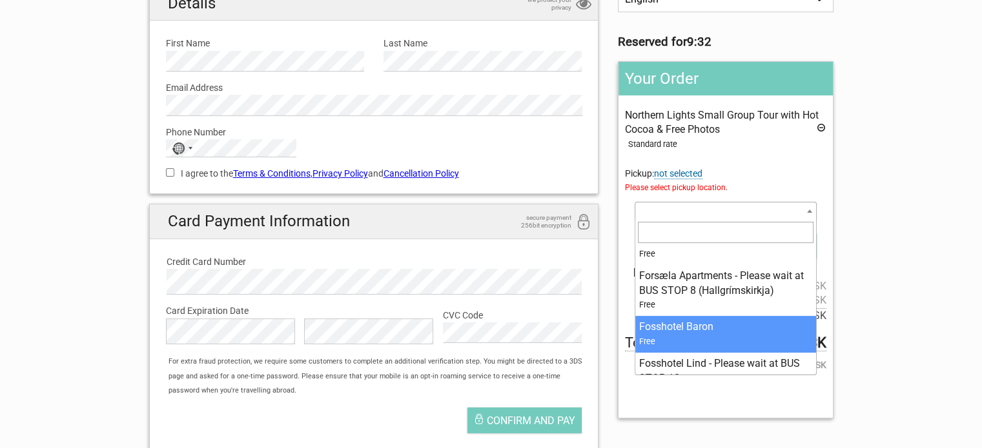
select select "85888"
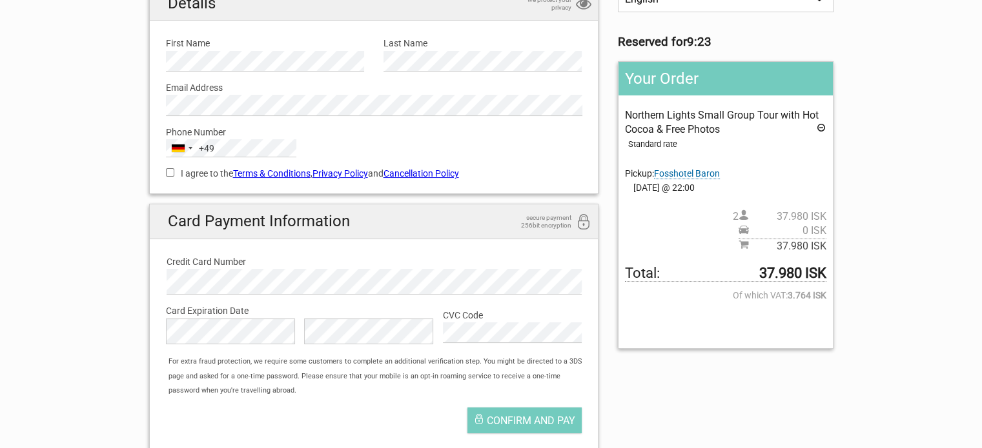
click at [166, 167] on label "I agree to the Terms & Conditions , Privacy Policy and Cancellation Policy" at bounding box center [374, 173] width 416 height 14
click at [166, 168] on input "I agree to the Terms & Conditions , Privacy Policy and Cancellation Policy" at bounding box center [170, 172] width 8 height 8
checkbox input "true"
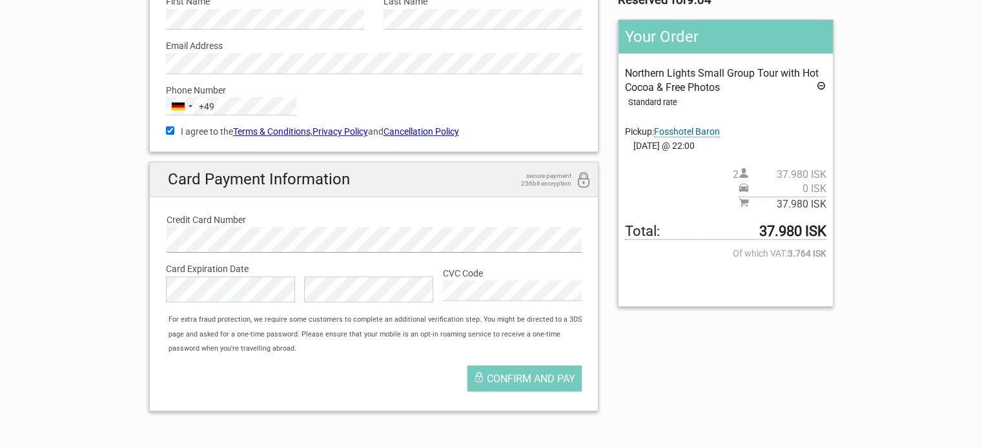
scroll to position [194, 0]
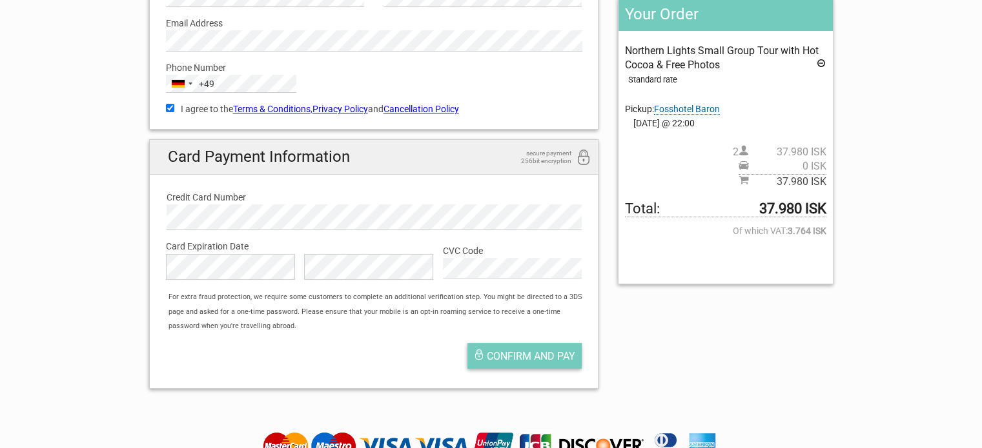
click at [525, 355] on span "Confirm and pay" at bounding box center [531, 356] width 88 height 12
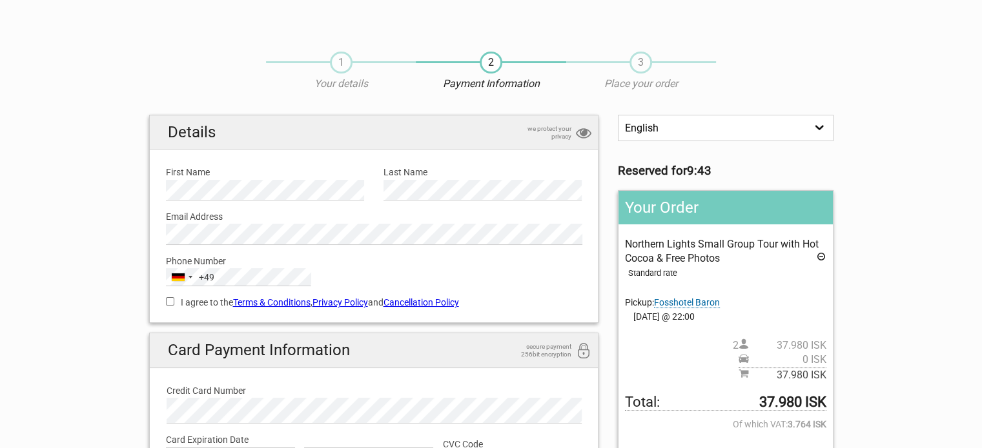
click at [192, 303] on label "I agree to the Terms & Conditions , Privacy Policy and Cancellation Policy" at bounding box center [374, 303] width 416 height 14
click at [174, 303] on input "I agree to the Terms & Conditions , Privacy Policy and Cancellation Policy" at bounding box center [170, 301] width 8 height 8
checkbox input "true"
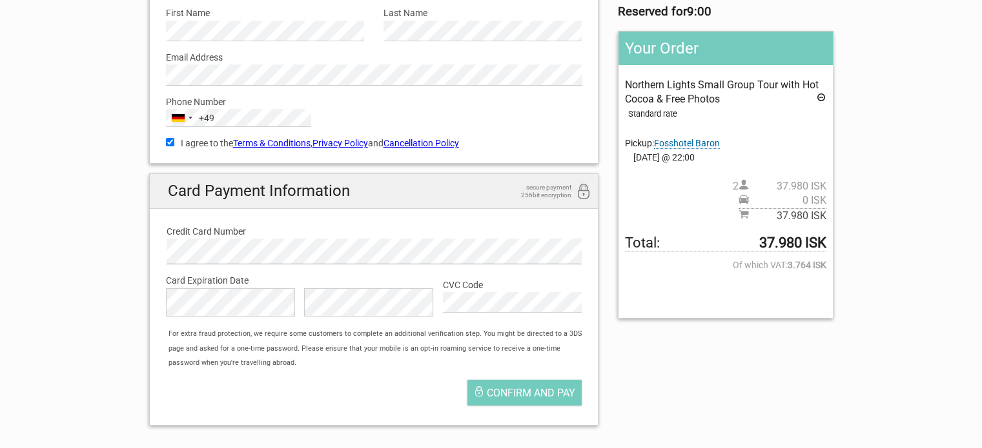
scroll to position [129, 0]
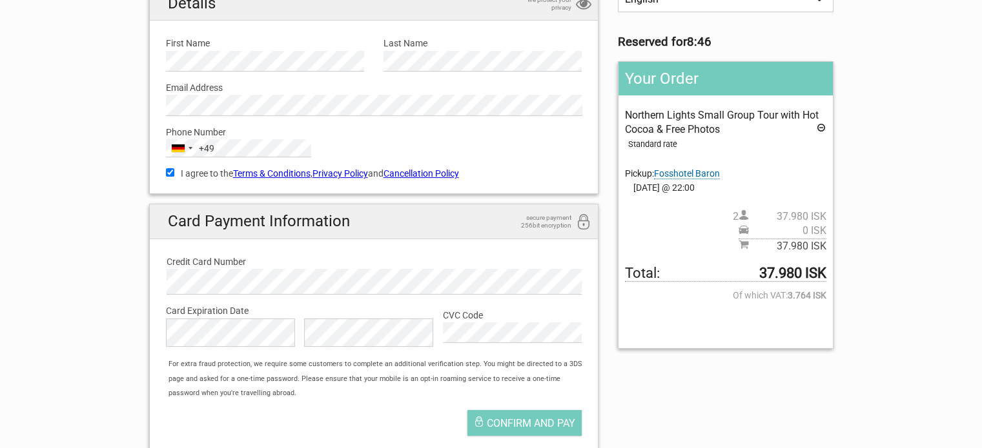
click at [334, 410] on div "Confirm and pay" at bounding box center [374, 426] width 436 height 45
click at [325, 376] on div "For extra fraud protection, we require some customers to complete an additional…" at bounding box center [380, 379] width 436 height 43
click at [532, 415] on button "Confirm and pay" at bounding box center [524, 423] width 114 height 26
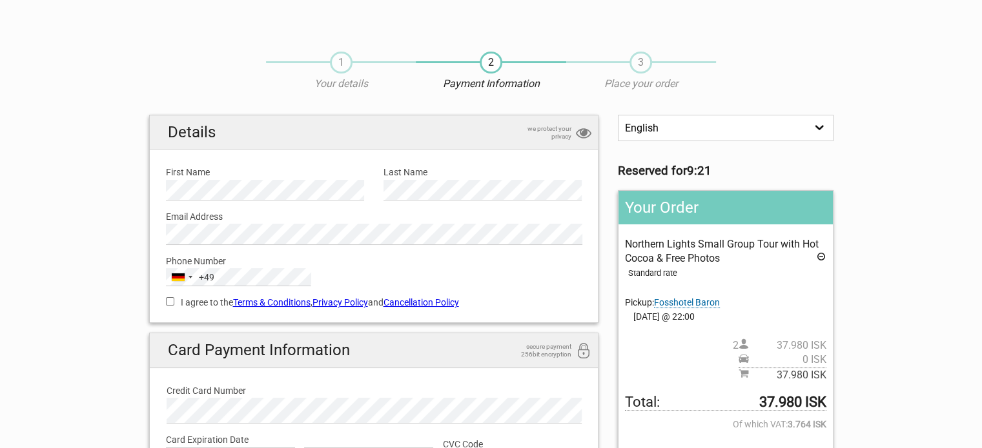
click at [932, 186] on section "1 Your details 2 Payment Information 3 Place your order English Español Deutsch…" at bounding box center [491, 316] width 982 height 554
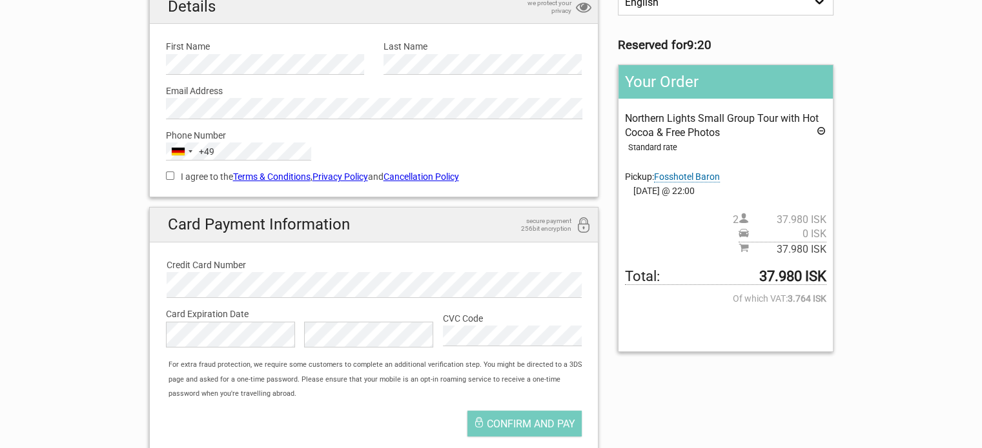
scroll to position [129, 0]
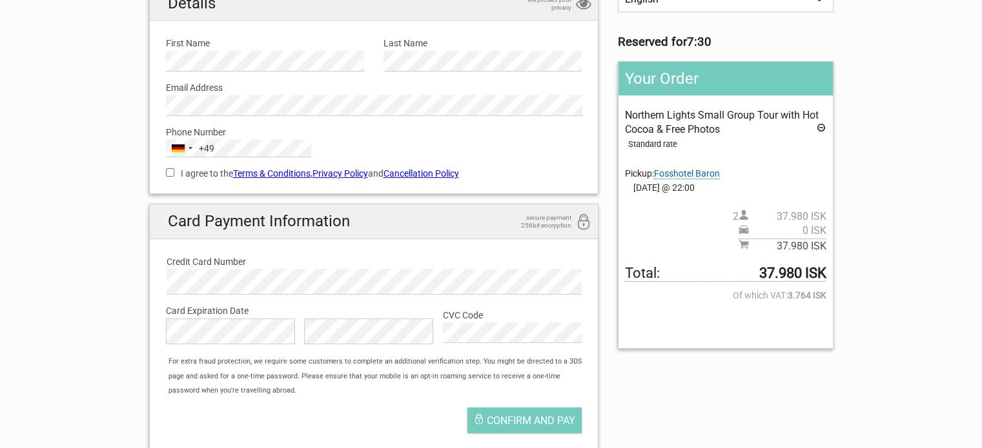
click at [356, 408] on div "Confirm and pay" at bounding box center [374, 423] width 436 height 45
click at [166, 170] on input "I agree to the Terms & Conditions , Privacy Policy and Cancellation Policy" at bounding box center [170, 172] width 8 height 8
checkbox input "true"
click at [101, 191] on section "1 Your details 2 Payment Information 3 Place your order English Español Deutsch…" at bounding box center [491, 187] width 982 height 554
click at [65, 170] on section "1 Your details 2 Payment Information 3 Place your order English Español Deutsch…" at bounding box center [491, 187] width 982 height 554
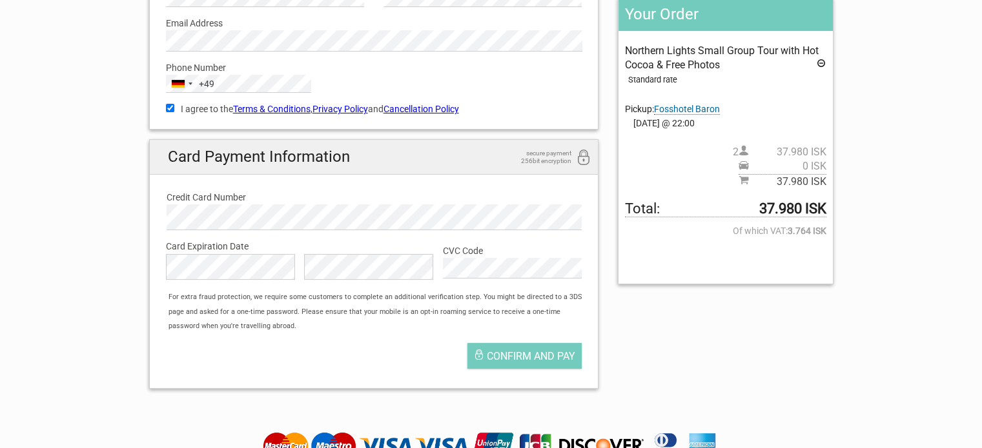
scroll to position [258, 0]
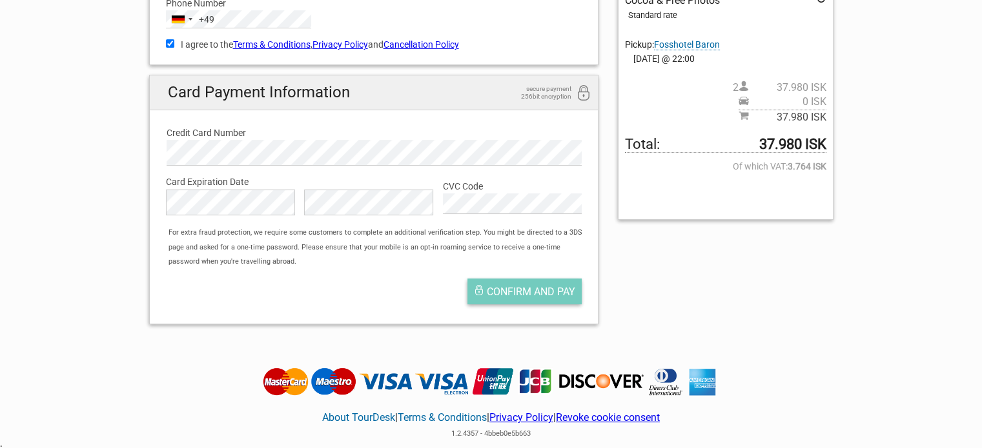
click at [534, 292] on span "Confirm and pay" at bounding box center [531, 292] width 88 height 12
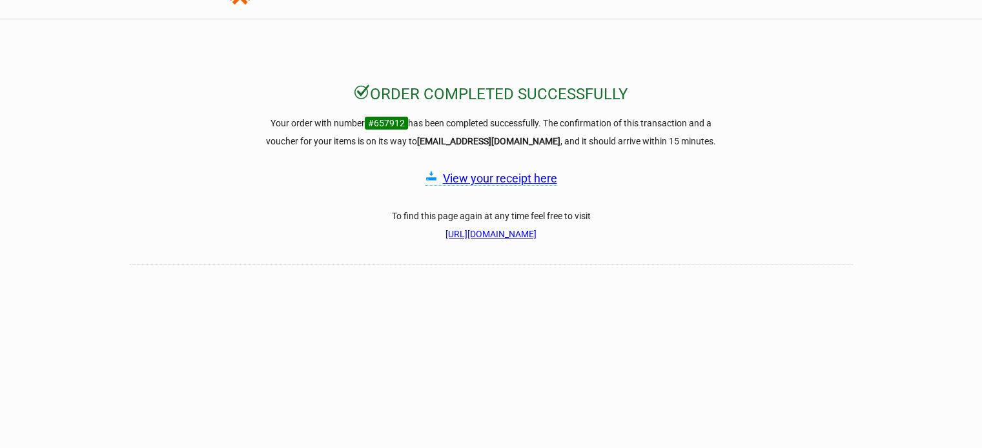
scroll to position [65, 0]
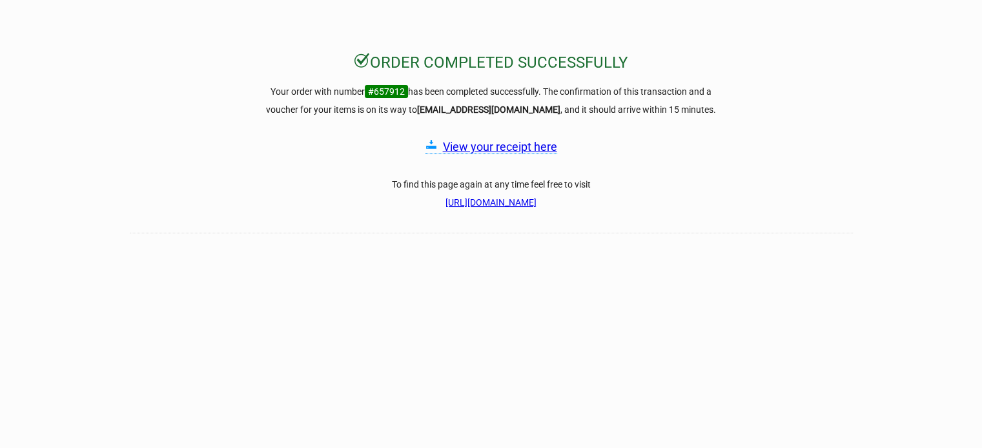
click at [509, 144] on link "View your receipt here" at bounding box center [500, 147] width 114 height 14
